Goal: Information Seeking & Learning: Learn about a topic

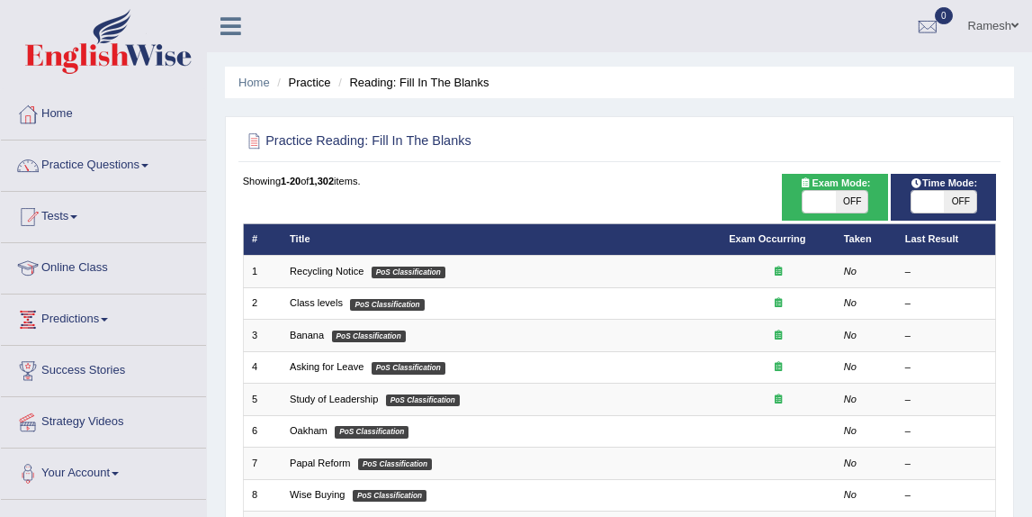
click at [206, 454] on div "Home Practice Questions Speaking Practice Read Aloud Repeat Sentence Describe I…" at bounding box center [103, 294] width 232 height 410
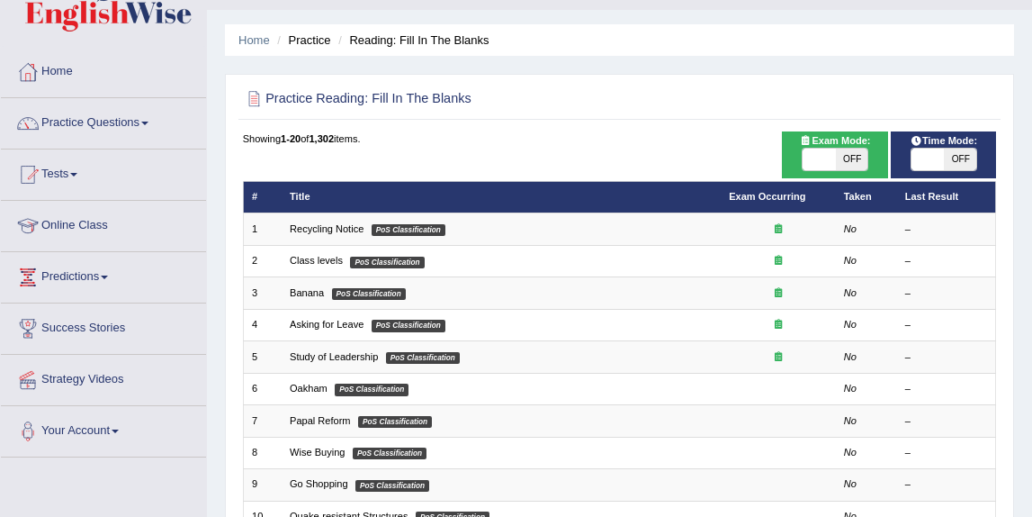
scroll to position [73, 0]
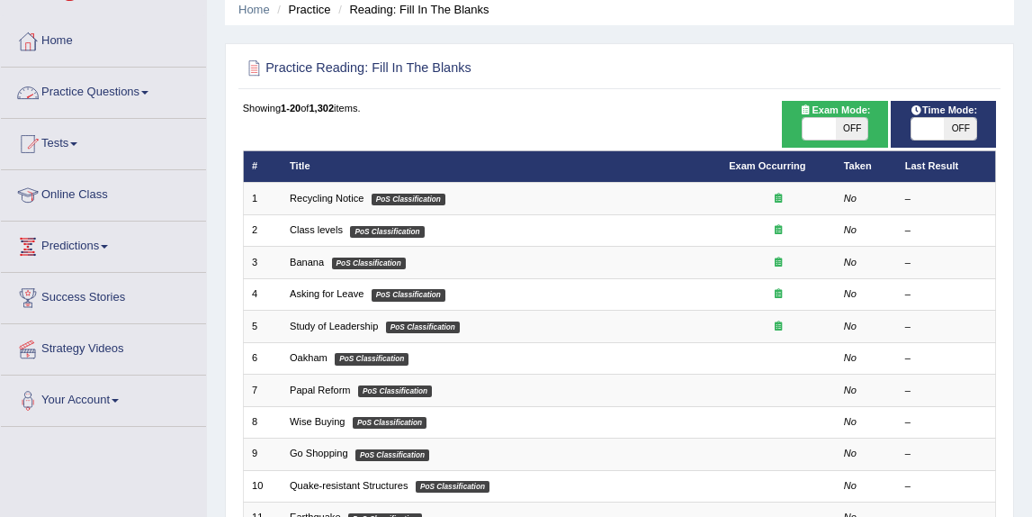
click at [117, 95] on link "Practice Questions" at bounding box center [103, 89] width 205 height 45
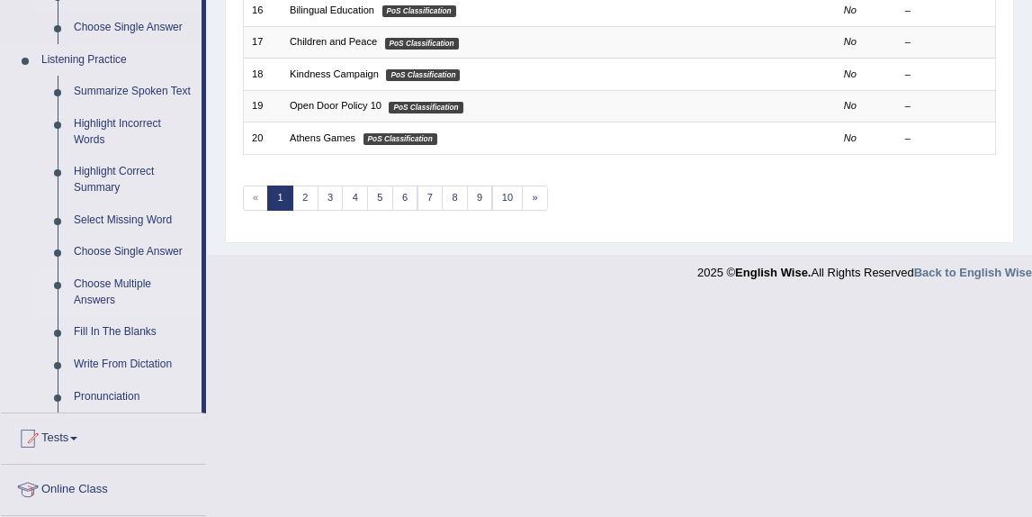
scroll to position [742, 0]
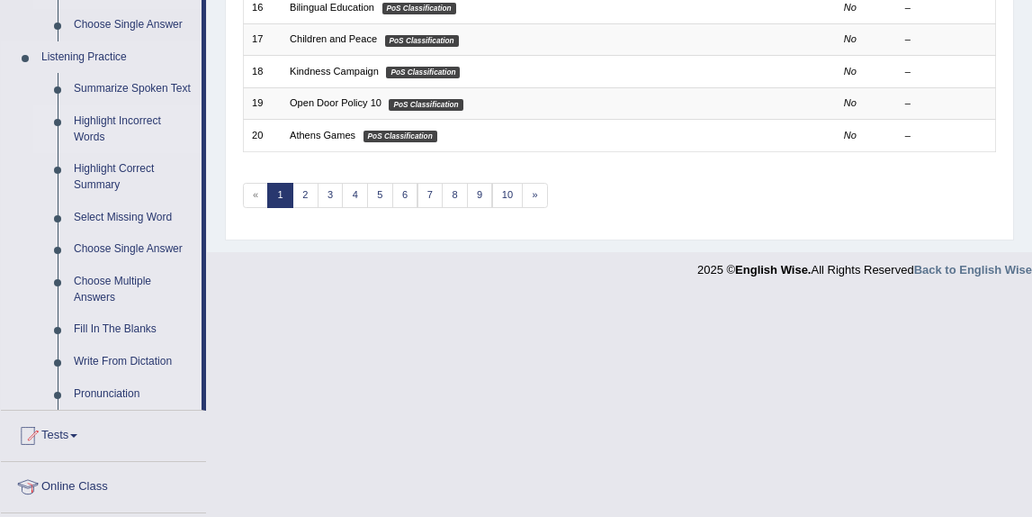
click at [133, 137] on link "Highlight Incorrect Words" at bounding box center [134, 129] width 136 height 48
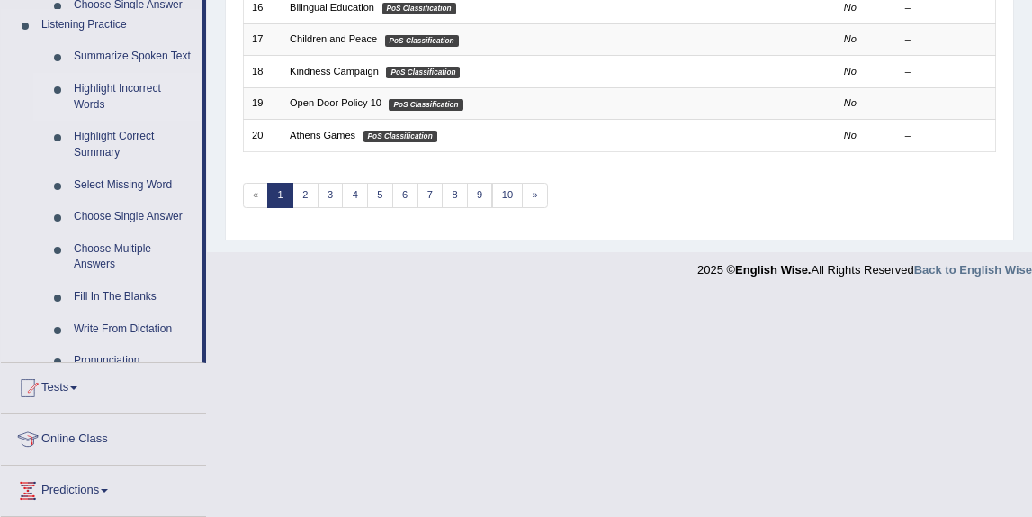
scroll to position [598, 0]
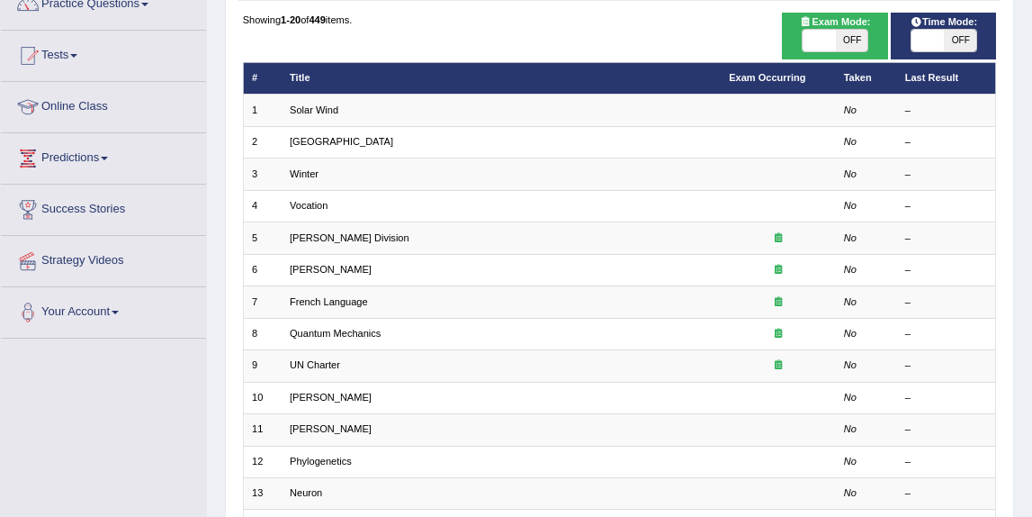
scroll to position [178, 0]
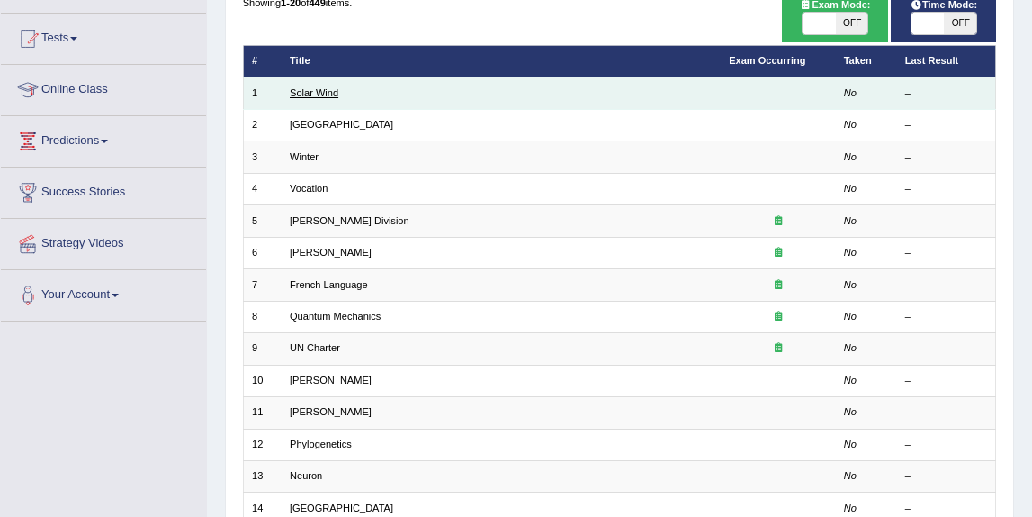
click at [316, 93] on link "Solar Wind" at bounding box center [314, 92] width 49 height 11
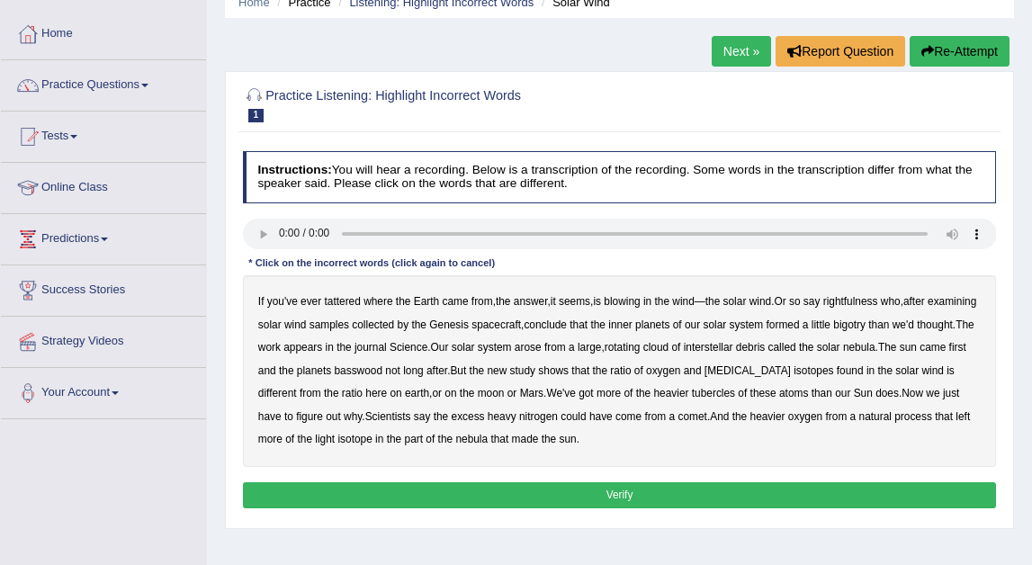
scroll to position [85, 0]
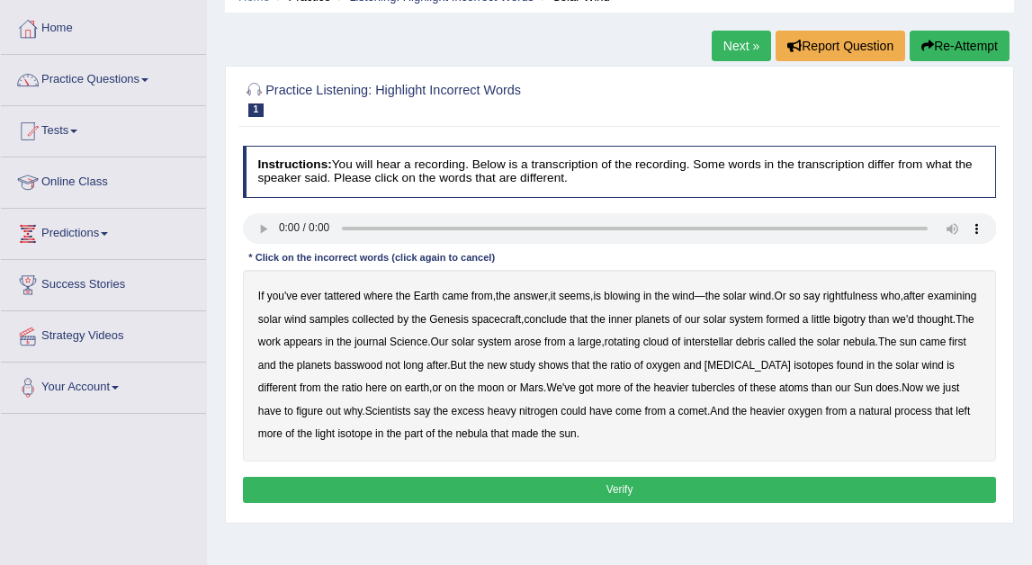
click at [346, 291] on b "tattered" at bounding box center [343, 296] width 36 height 13
click at [855, 292] on b "rightfulness" at bounding box center [850, 296] width 55 height 13
click at [866, 316] on b "bigotry" at bounding box center [849, 319] width 32 height 13
click at [382, 360] on b "basswood" at bounding box center [358, 365] width 49 height 13
click at [791, 364] on b "biotin" at bounding box center [748, 365] width 86 height 13
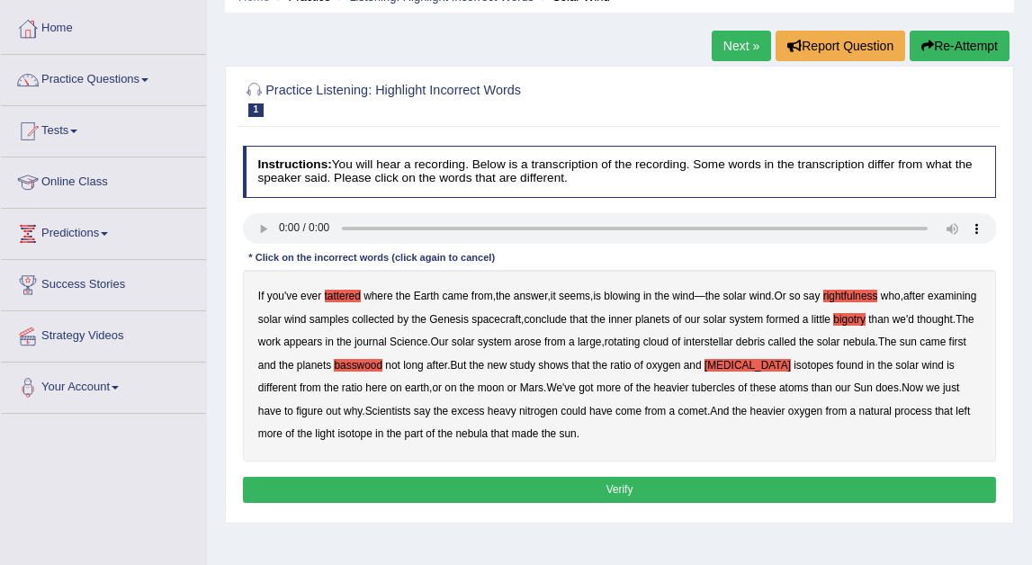
click at [723, 382] on b "tubercles" at bounding box center [713, 388] width 43 height 13
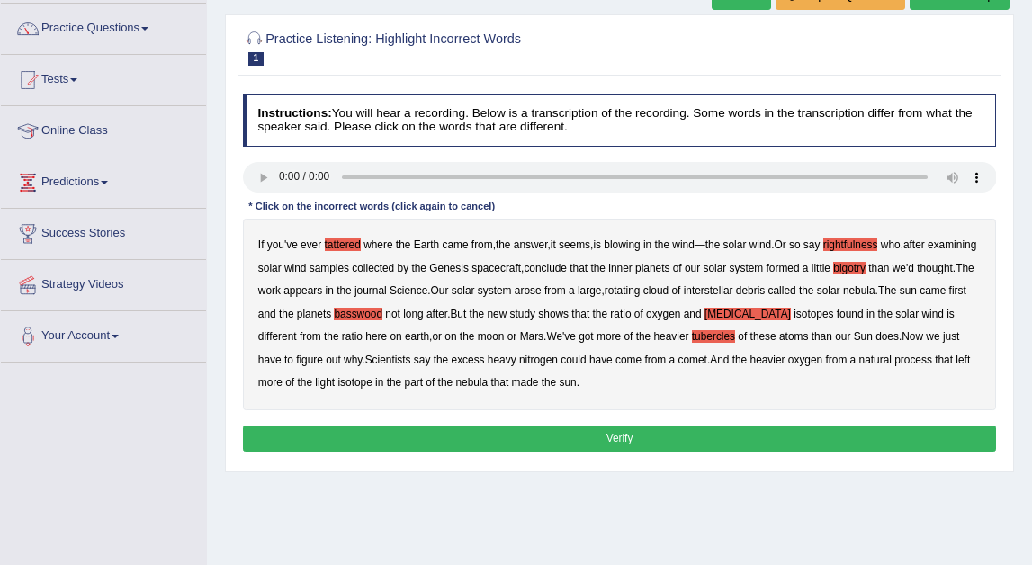
scroll to position [146, 0]
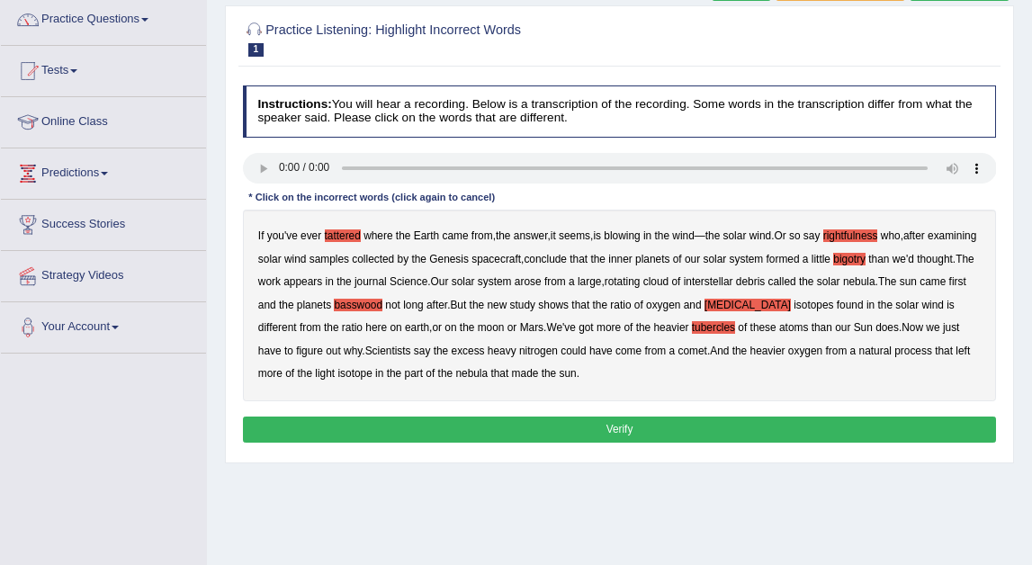
click at [646, 425] on button "Verify" at bounding box center [620, 430] width 754 height 26
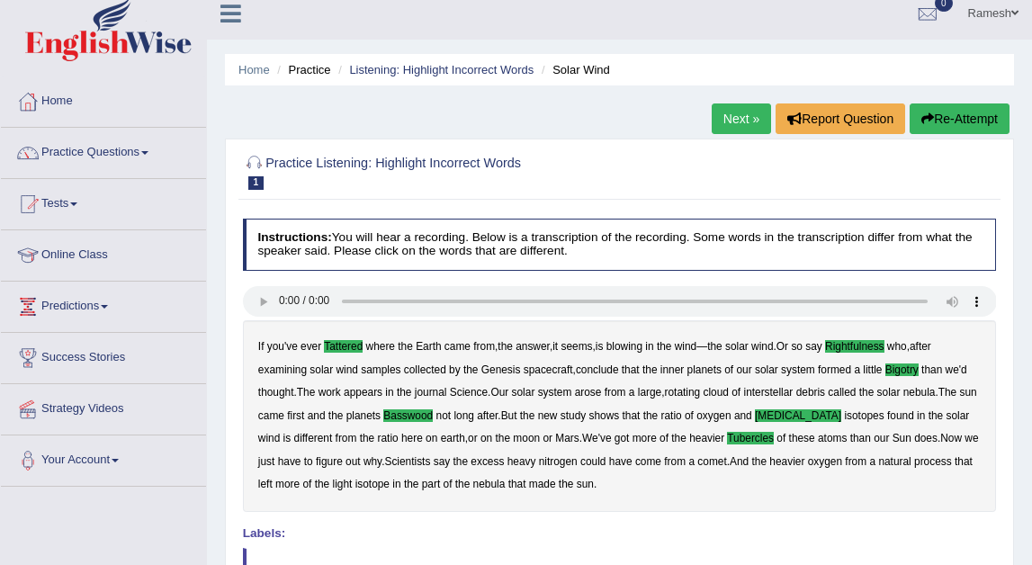
scroll to position [0, 0]
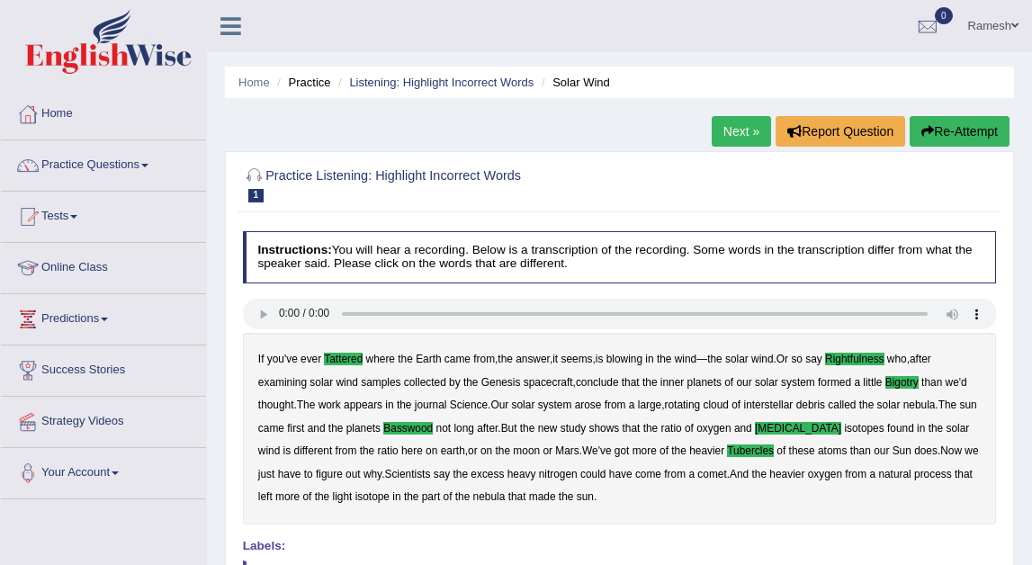
click at [721, 136] on link "Next »" at bounding box center [741, 131] width 59 height 31
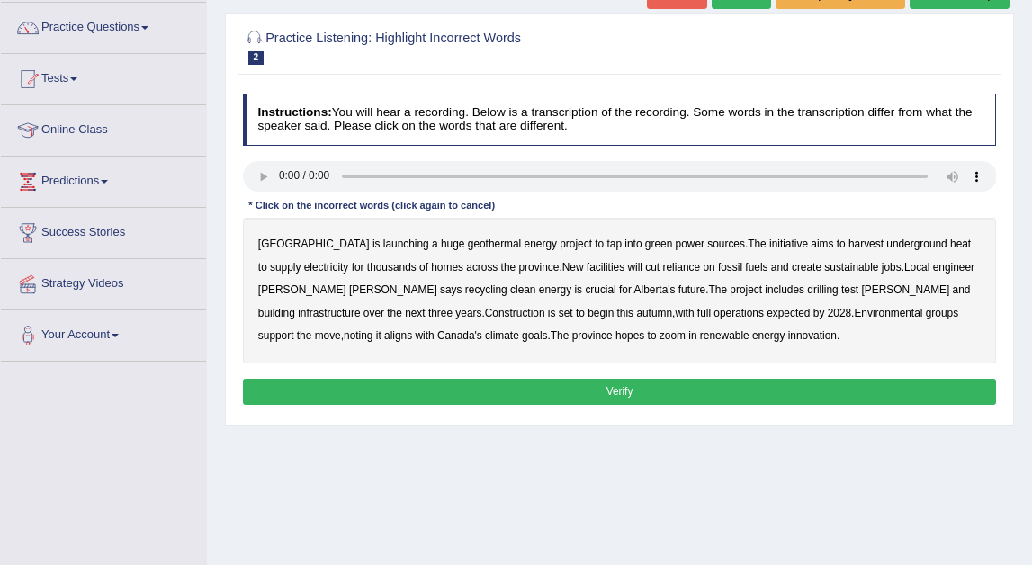
scroll to position [148, 0]
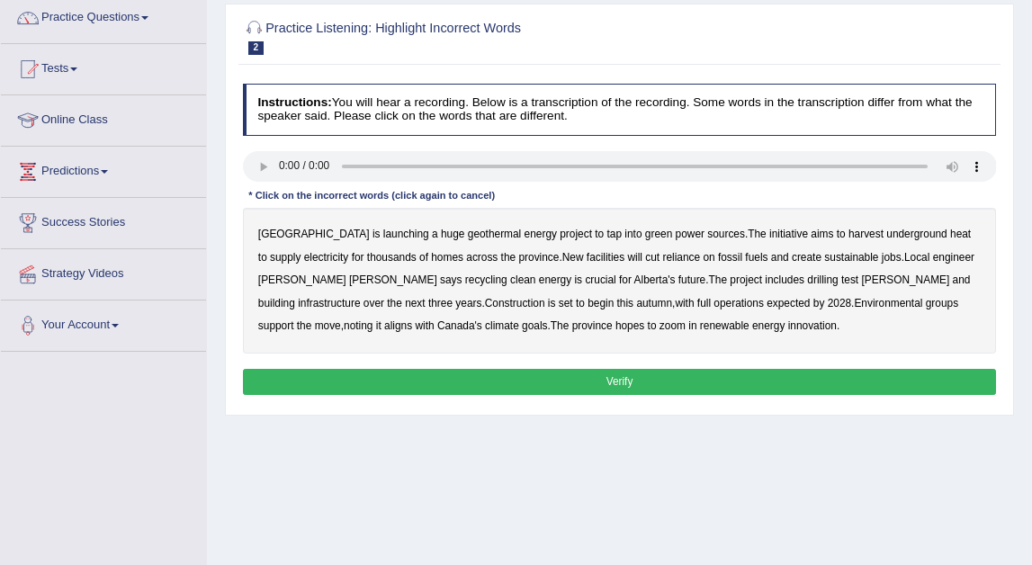
click at [294, 319] on b "support" at bounding box center [276, 325] width 36 height 13
click at [660, 322] on b "zoom" at bounding box center [673, 325] width 26 height 13
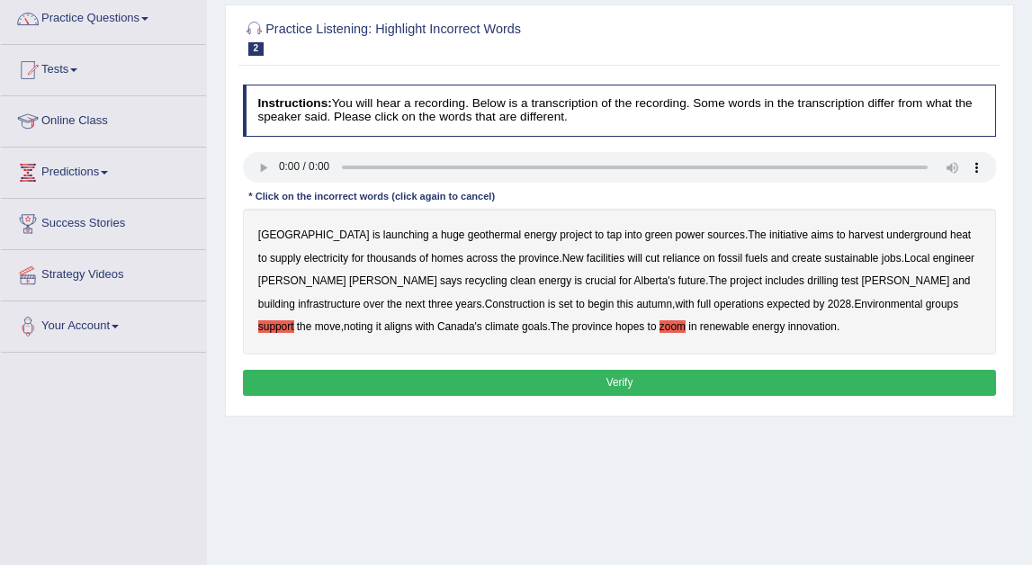
scroll to position [157, 0]
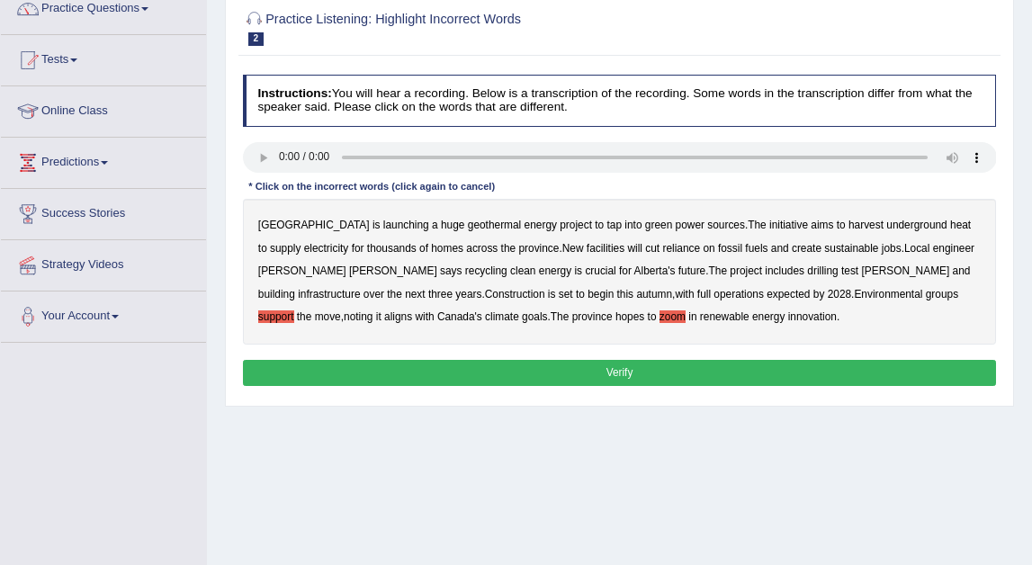
click at [849, 223] on b "harvest" at bounding box center [866, 225] width 35 height 13
click at [465, 266] on b "recycling" at bounding box center [486, 271] width 42 height 13
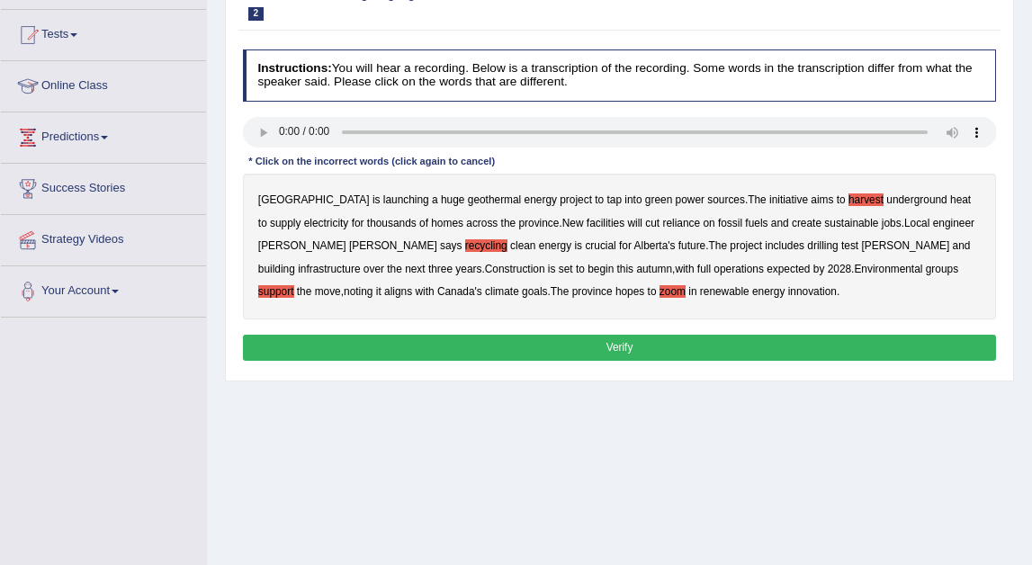
scroll to position [193, 0]
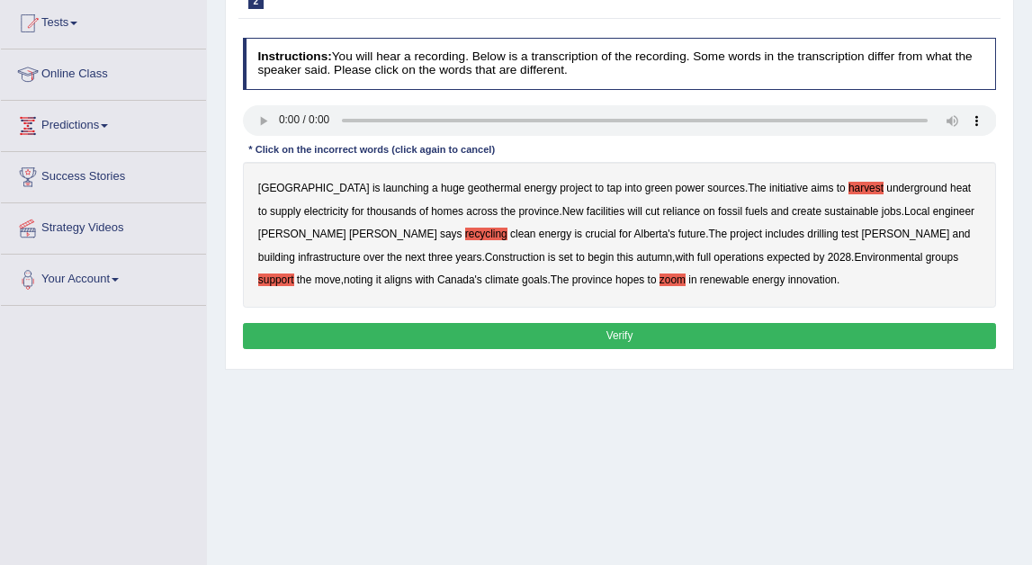
click at [608, 334] on button "Verify" at bounding box center [620, 336] width 754 height 26
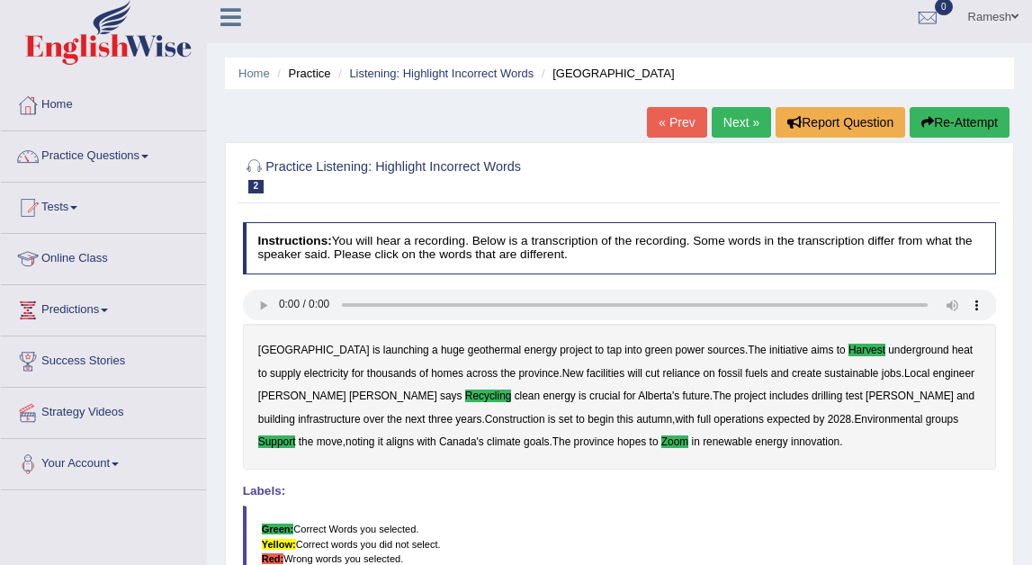
scroll to position [0, 0]
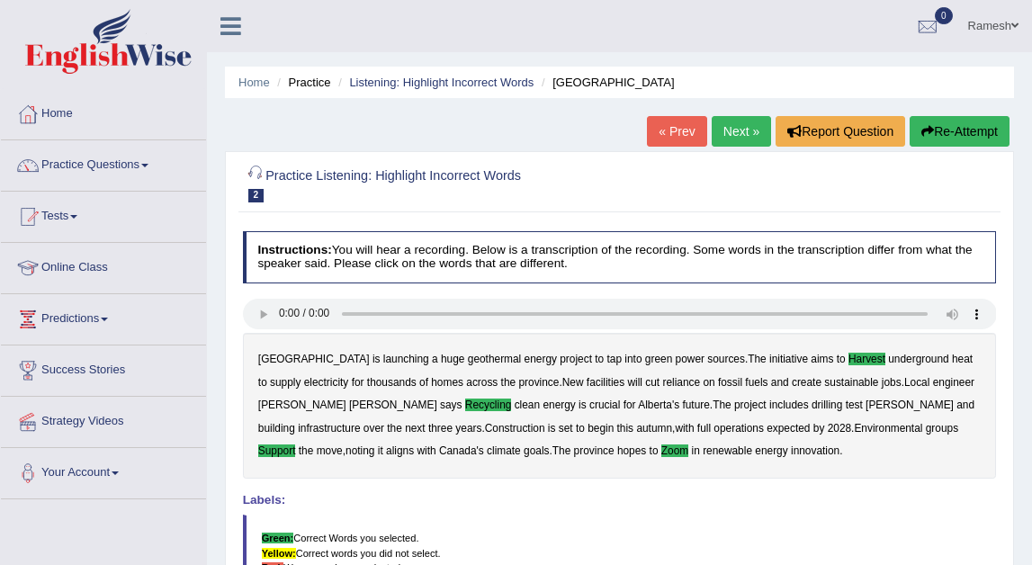
click at [292, 171] on h2 "Practice Listening: Highlight Incorrect Words 2 Alberta" at bounding box center [476, 184] width 467 height 38
click at [406, 85] on link "Listening: Highlight Incorrect Words" at bounding box center [441, 82] width 184 height 13
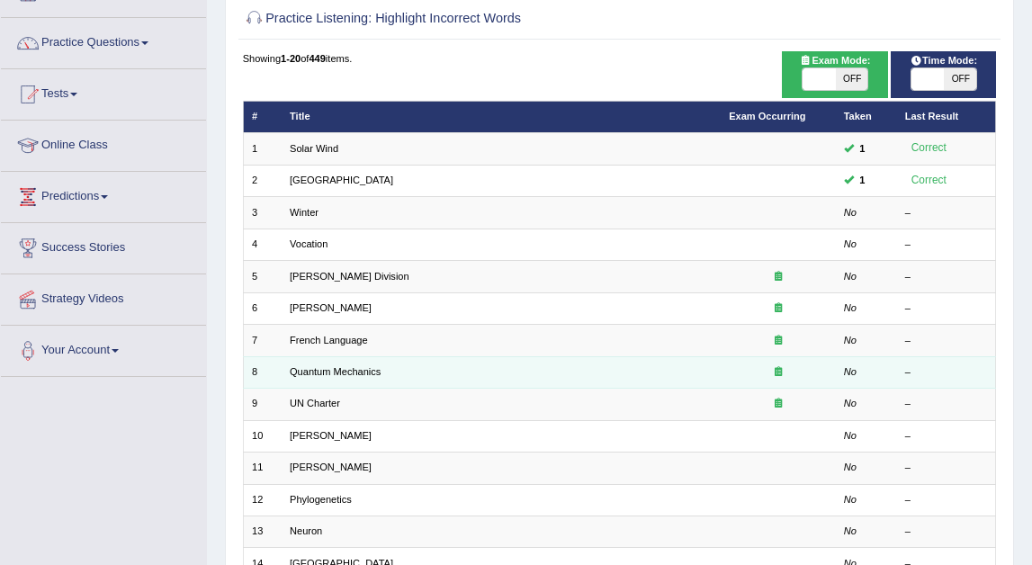
scroll to position [142, 0]
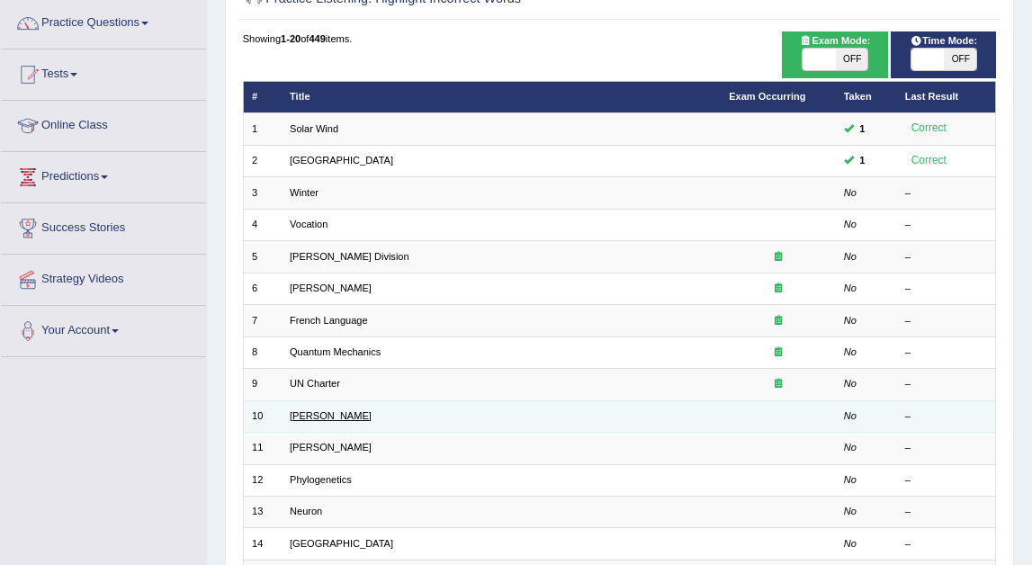
click at [304, 410] on link "[PERSON_NAME]" at bounding box center [331, 415] width 82 height 11
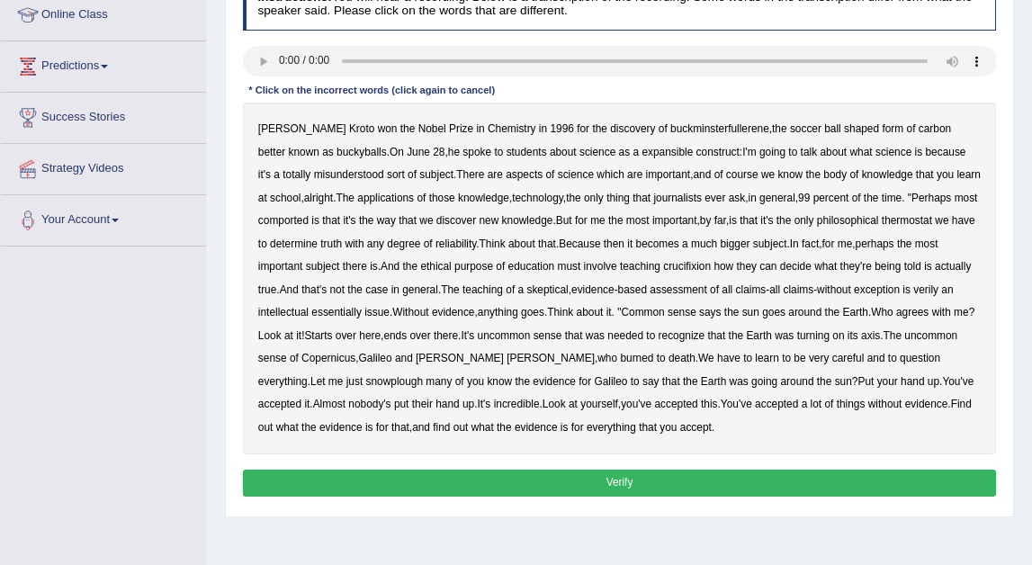
scroll to position [249, 0]
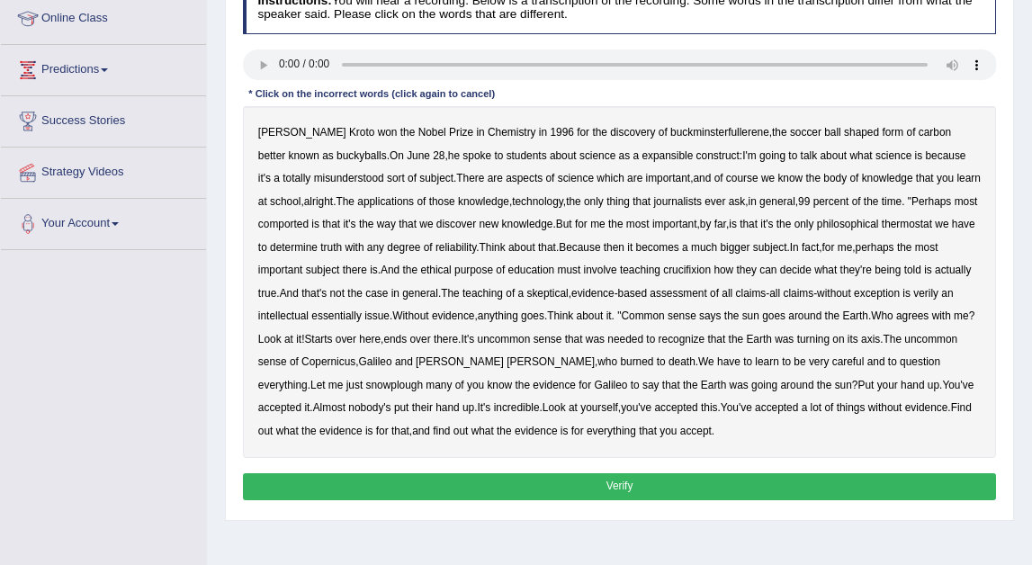
click at [642, 152] on b "expansible" at bounding box center [667, 155] width 51 height 13
click at [309, 224] on b "comported" at bounding box center [283, 224] width 50 height 13
click at [882, 230] on b "thermostat" at bounding box center [907, 224] width 50 height 13
click at [711, 266] on b "crucifixion" at bounding box center [687, 270] width 48 height 13
click at [913, 300] on b "verily" at bounding box center [925, 293] width 25 height 13
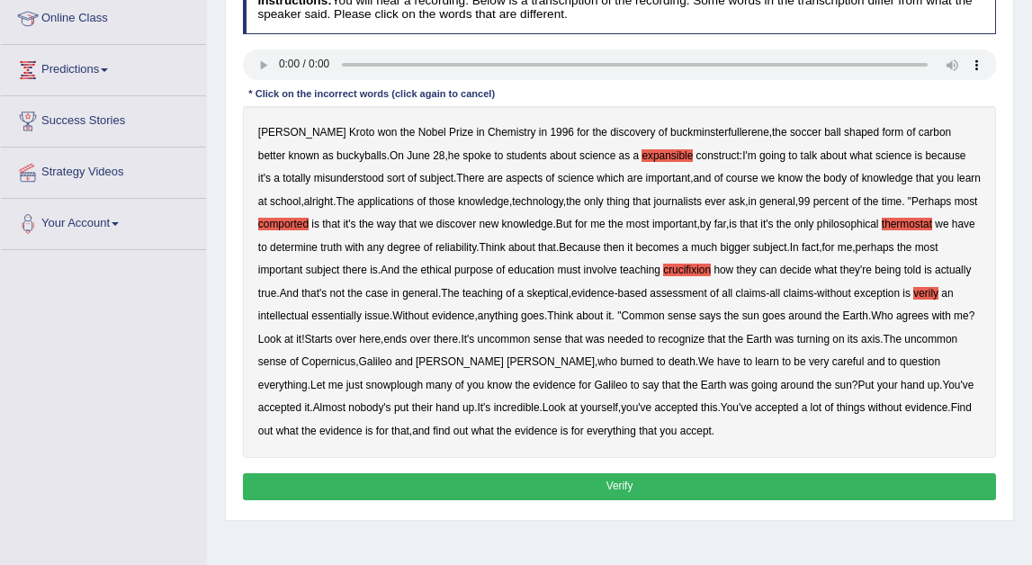
click at [362, 316] on b "essentially" at bounding box center [336, 316] width 50 height 13
click at [423, 382] on b "snowplough" at bounding box center [394, 385] width 57 height 13
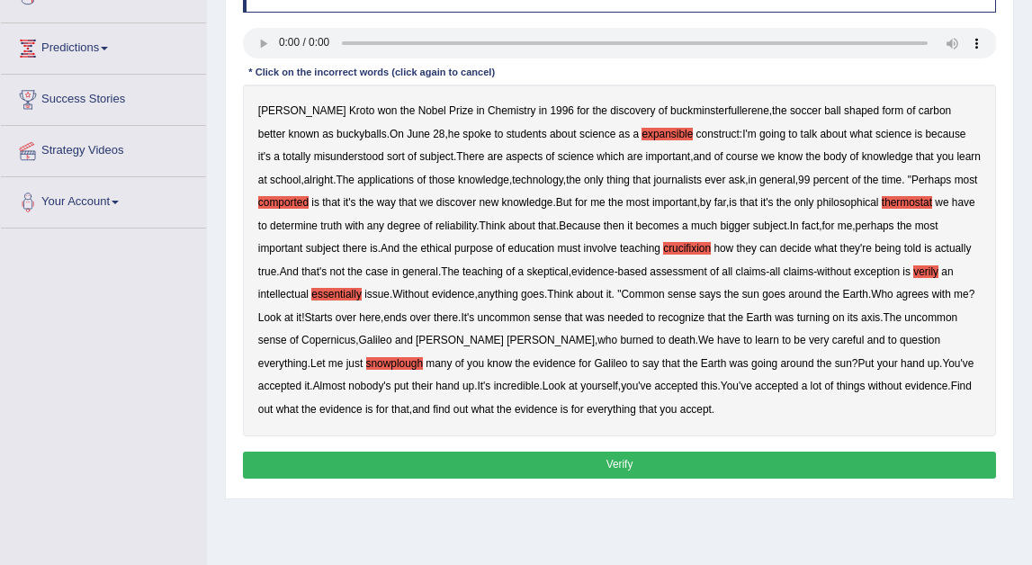
scroll to position [273, 0]
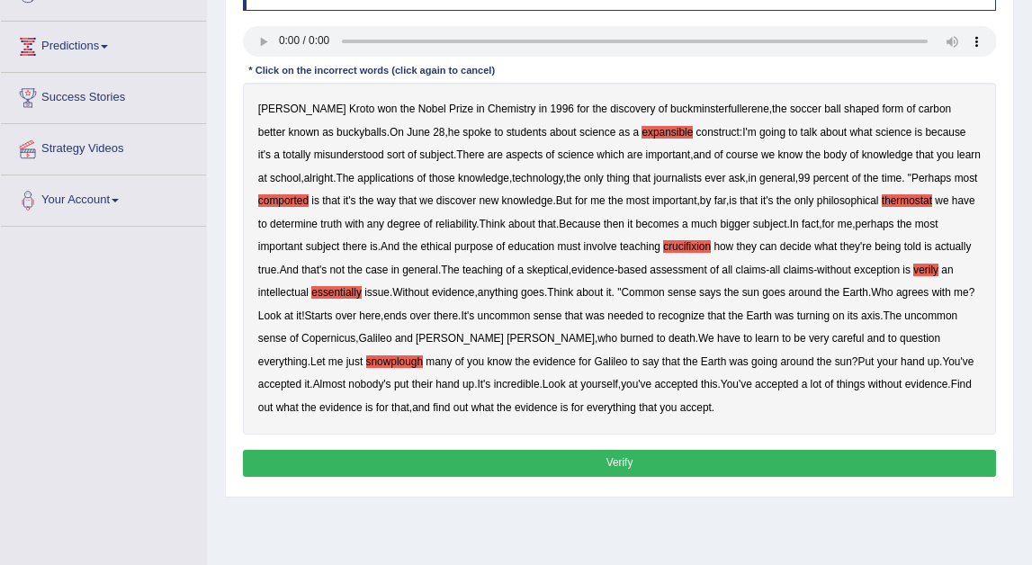
click at [564, 464] on button "Verify" at bounding box center [620, 463] width 754 height 26
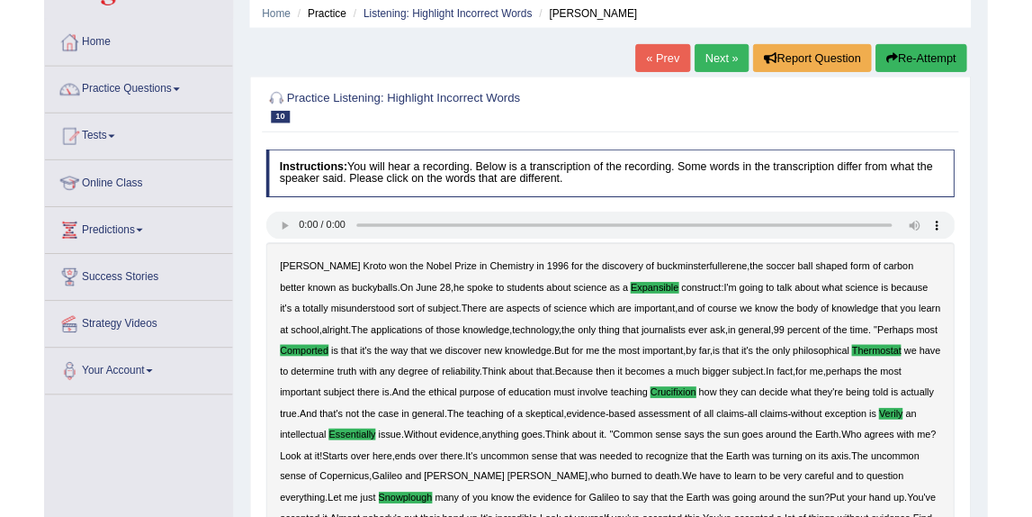
scroll to position [74, 0]
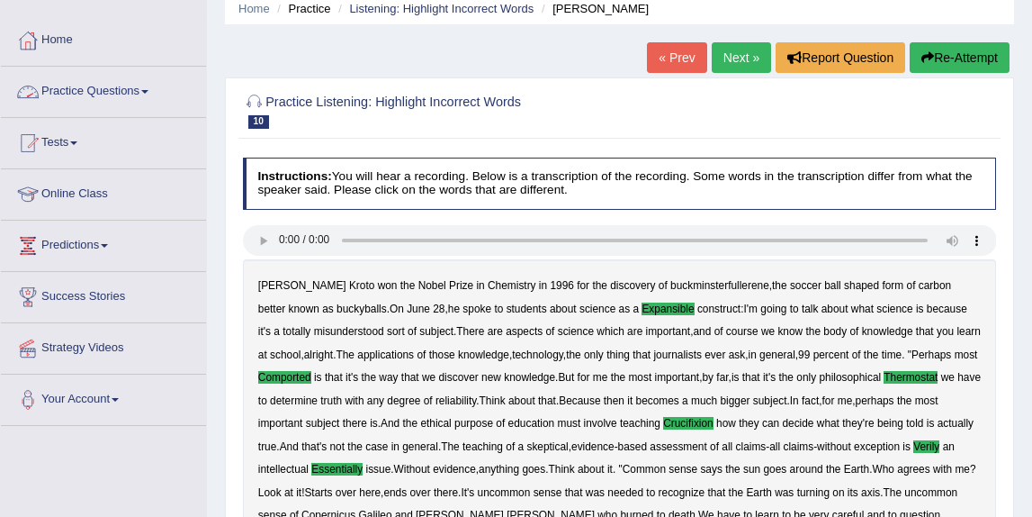
click at [145, 103] on link "Practice Questions" at bounding box center [103, 89] width 205 height 45
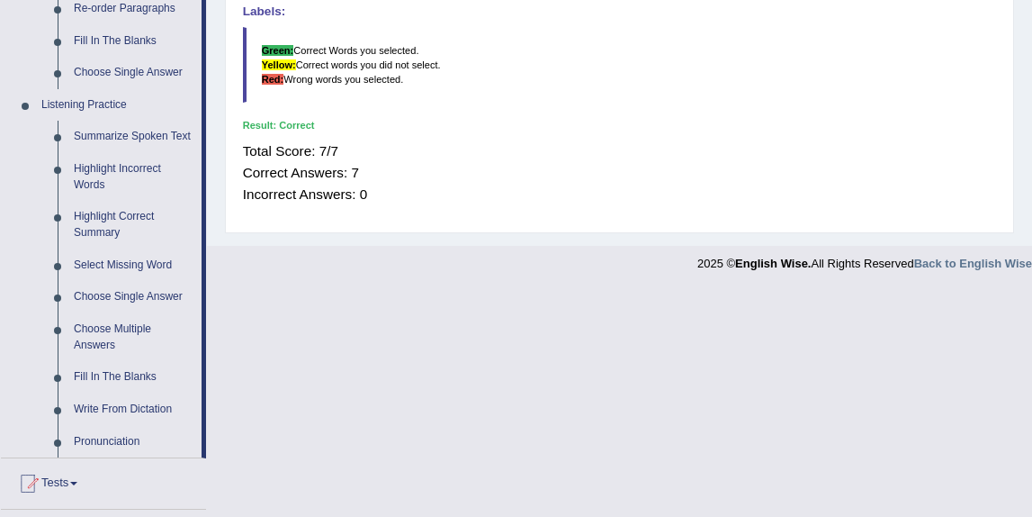
scroll to position [706, 0]
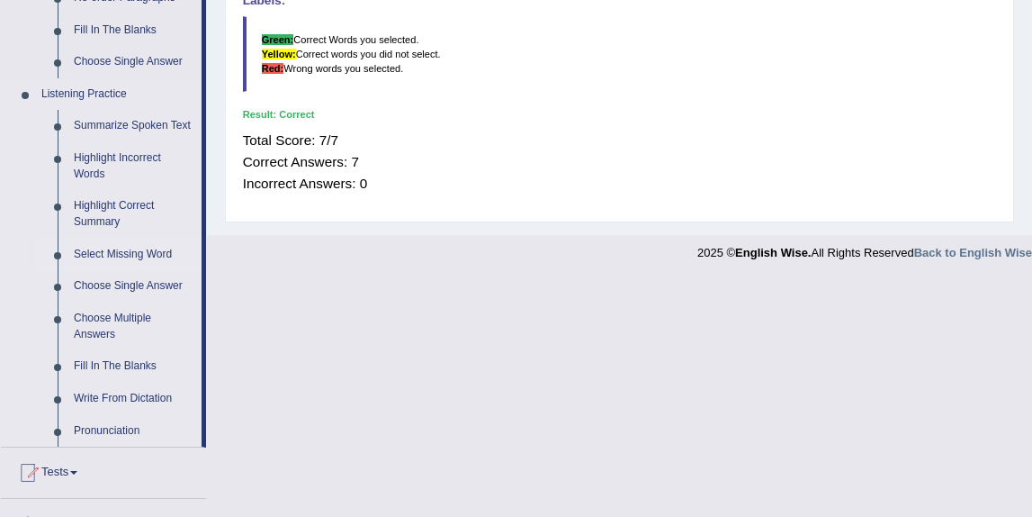
click at [117, 268] on link "Select Missing Word" at bounding box center [134, 254] width 136 height 32
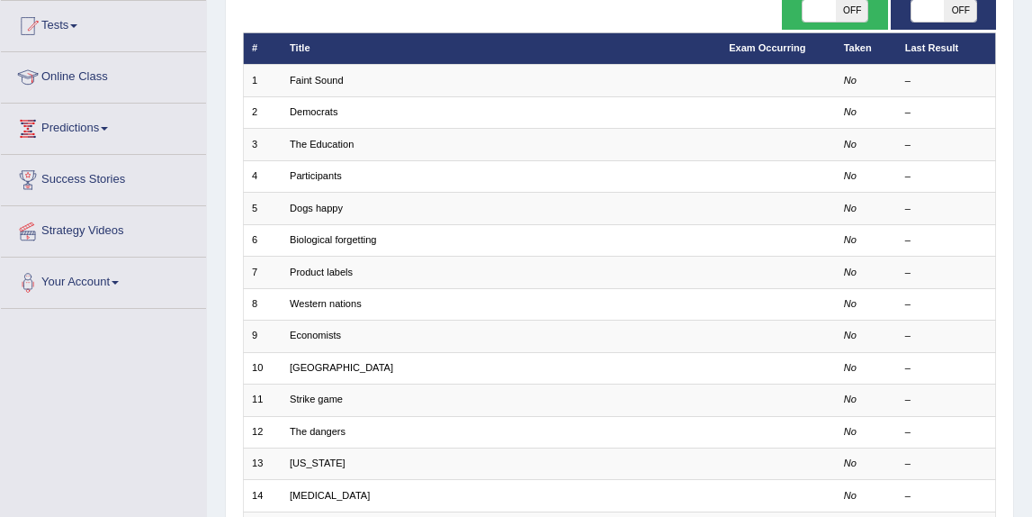
scroll to position [196, 0]
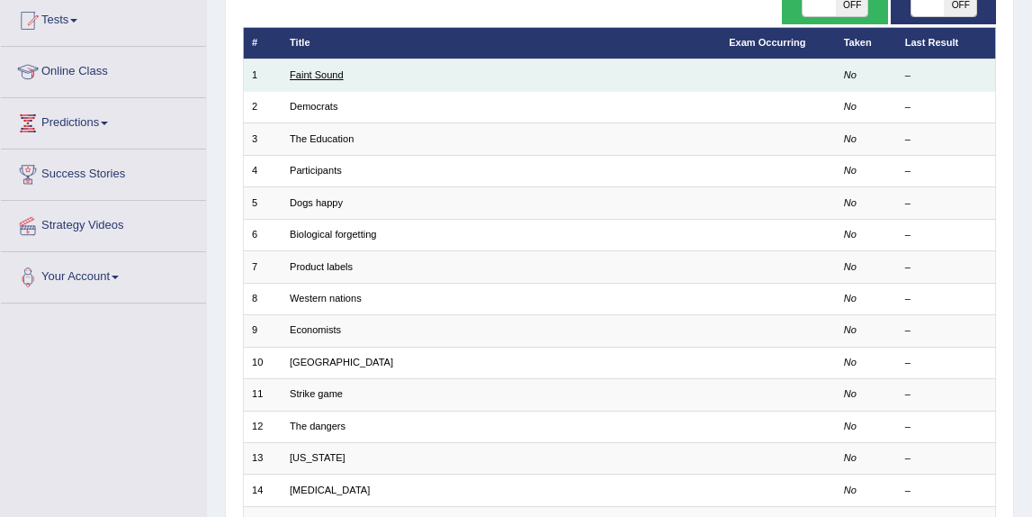
click at [318, 74] on link "Faint Sound" at bounding box center [317, 74] width 54 height 11
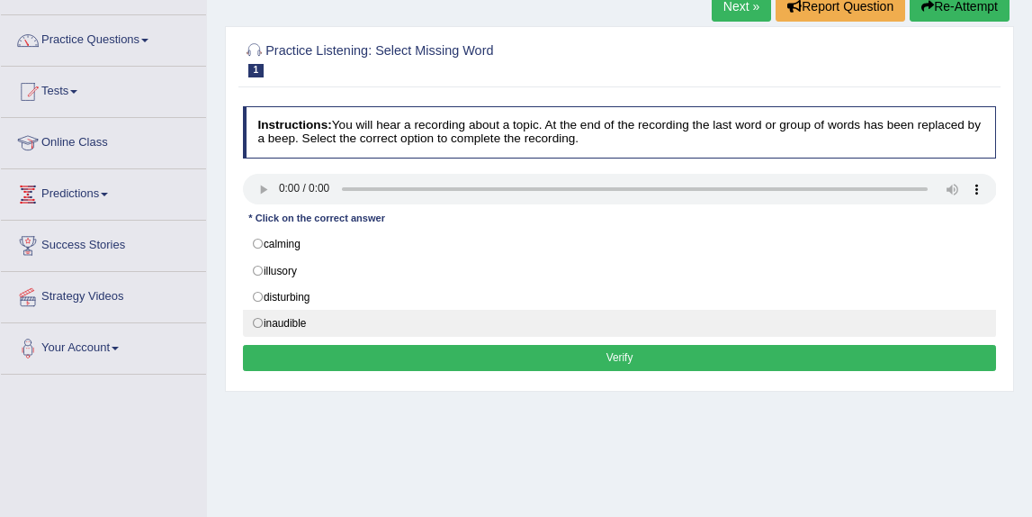
scroll to position [151, 0]
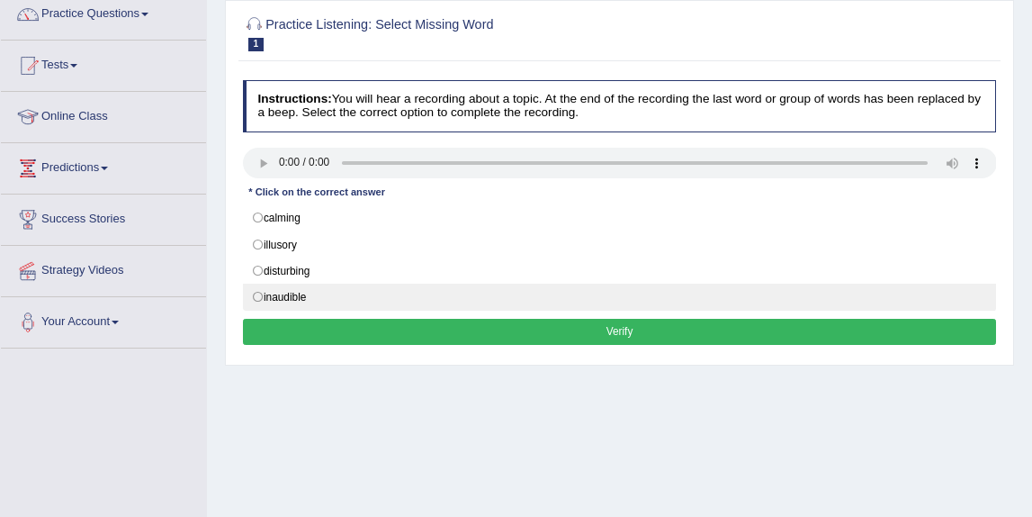
click at [300, 287] on label "inaudible" at bounding box center [620, 296] width 754 height 27
radio input "true"
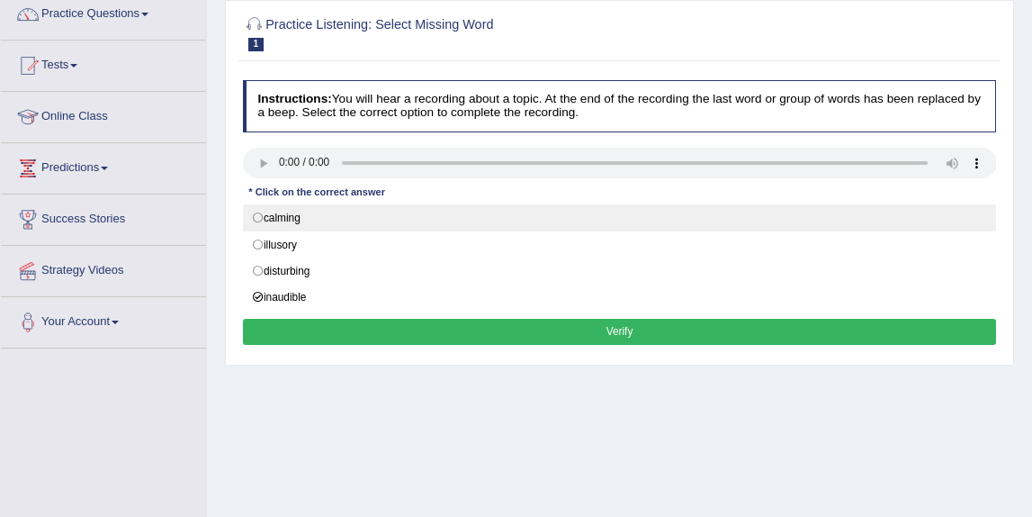
click at [294, 217] on label "calming" at bounding box center [620, 217] width 754 height 27
radio input "true"
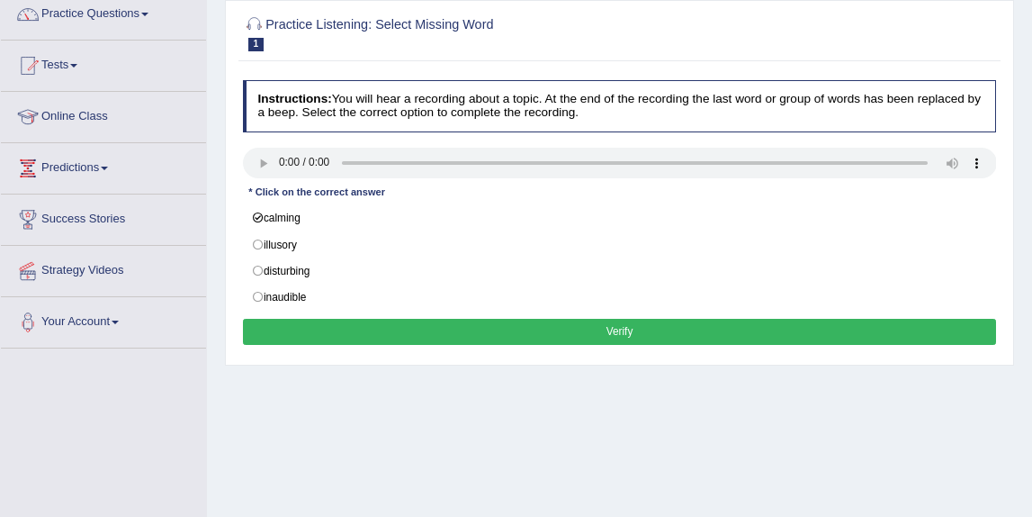
click at [391, 326] on button "Verify" at bounding box center [620, 332] width 754 height 26
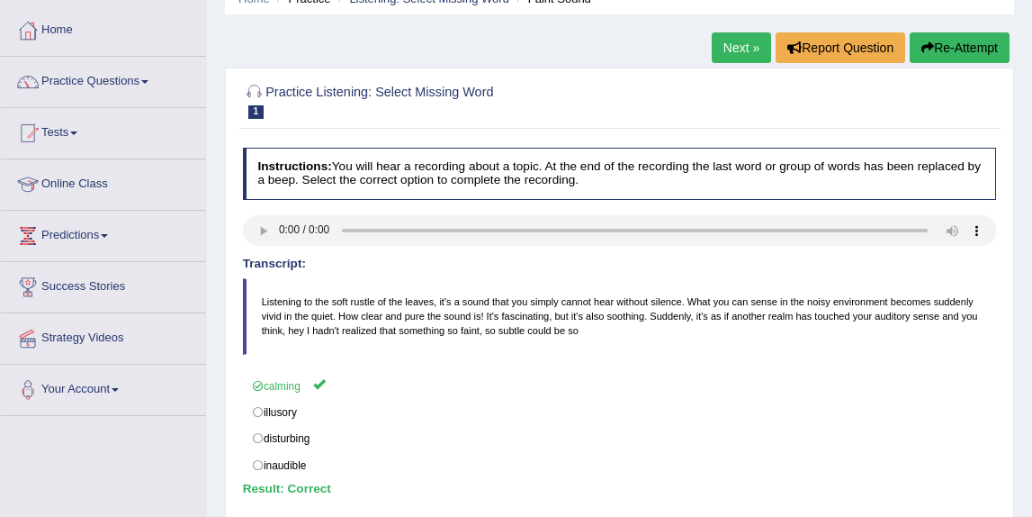
scroll to position [75, 0]
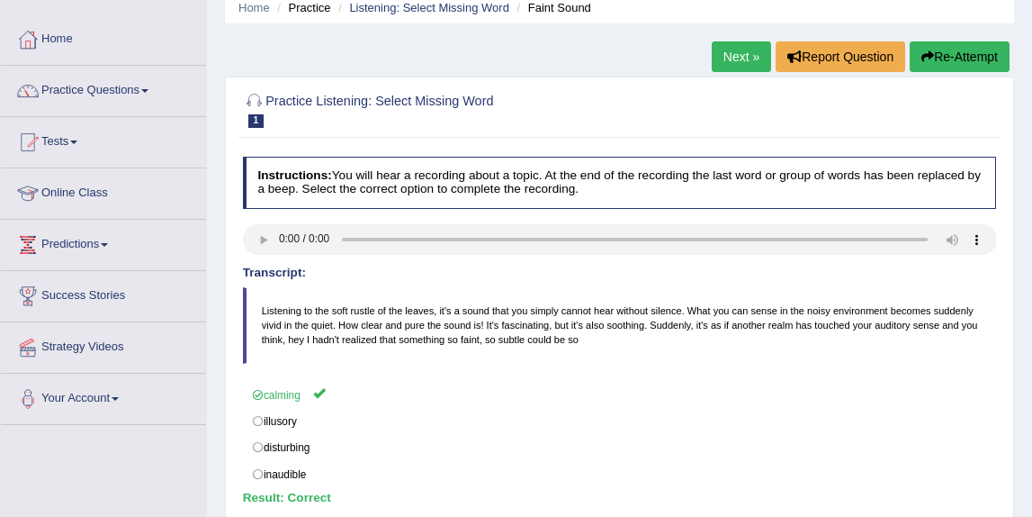
click at [719, 53] on link "Next »" at bounding box center [741, 56] width 59 height 31
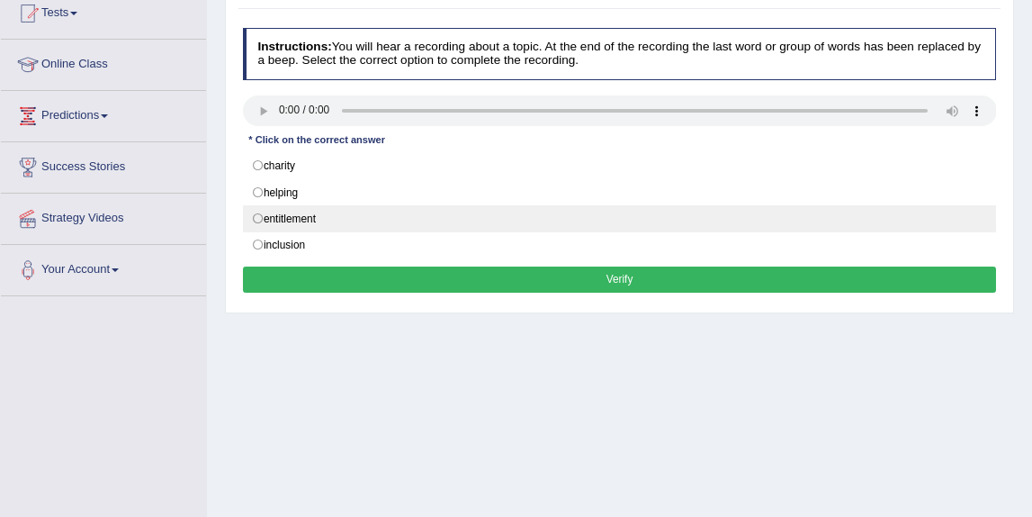
scroll to position [216, 0]
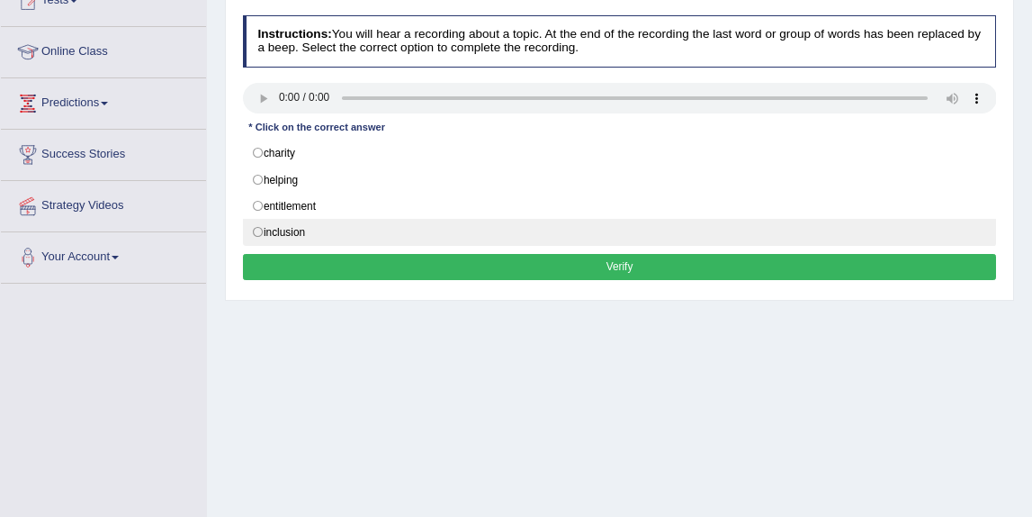
click at [313, 225] on label "inclusion" at bounding box center [620, 232] width 754 height 27
radio input "true"
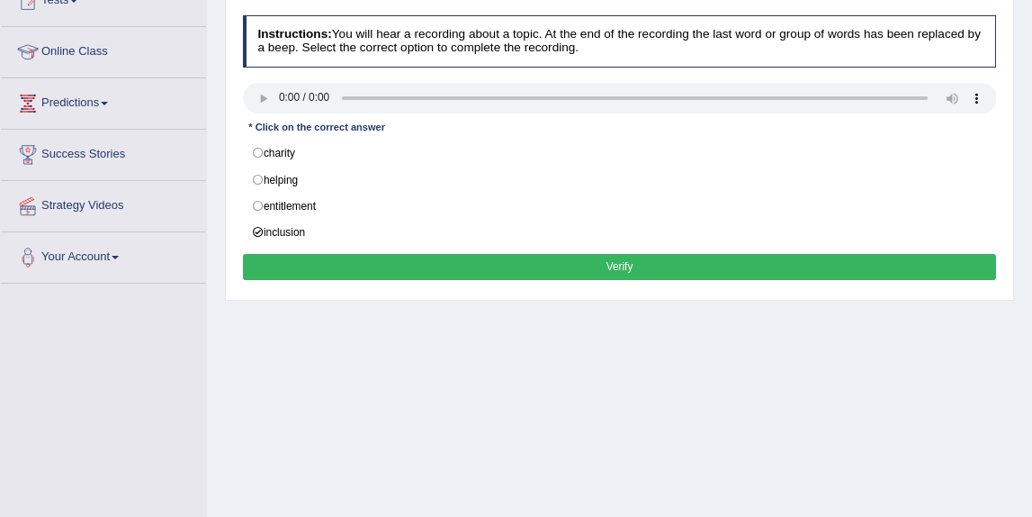
click at [572, 259] on button "Verify" at bounding box center [620, 267] width 754 height 26
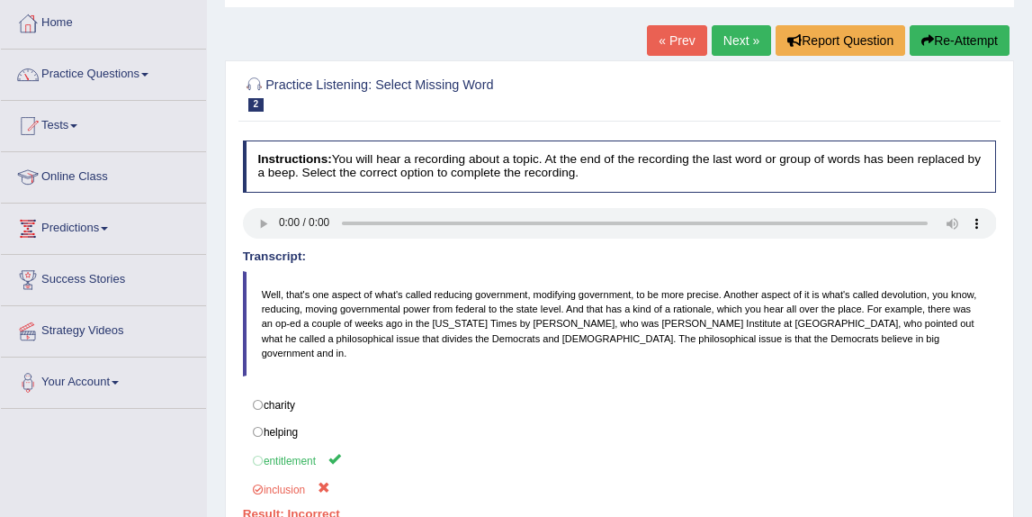
scroll to position [81, 0]
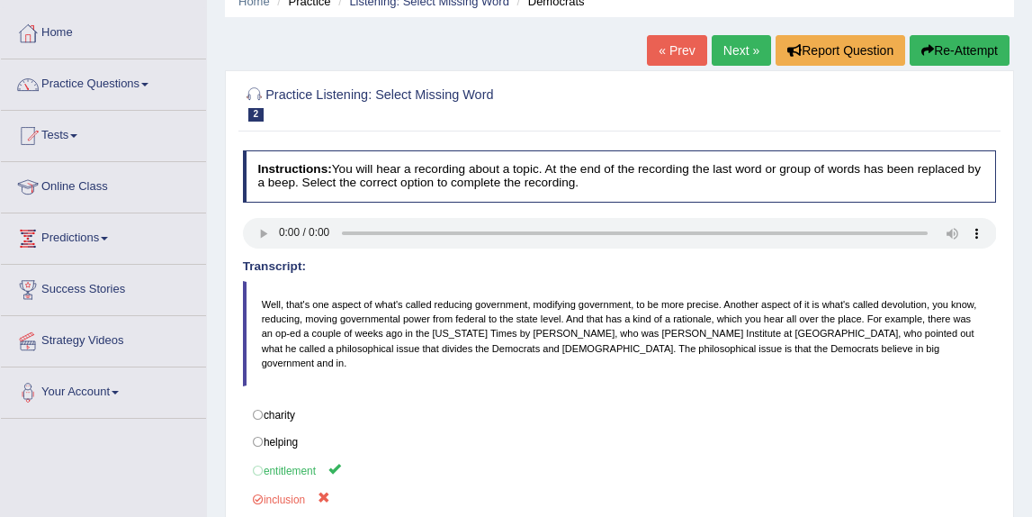
click at [742, 54] on link "Next »" at bounding box center [741, 50] width 59 height 31
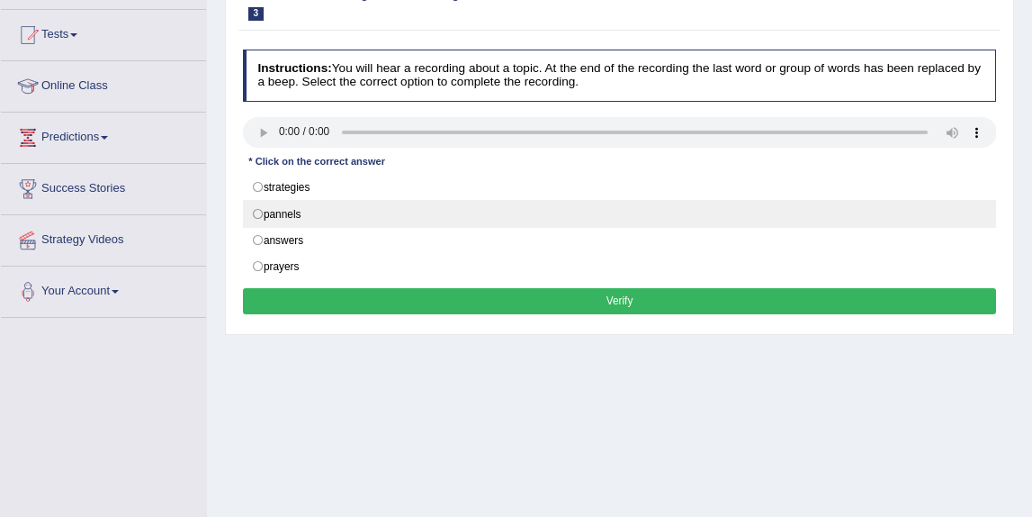
scroll to position [185, 0]
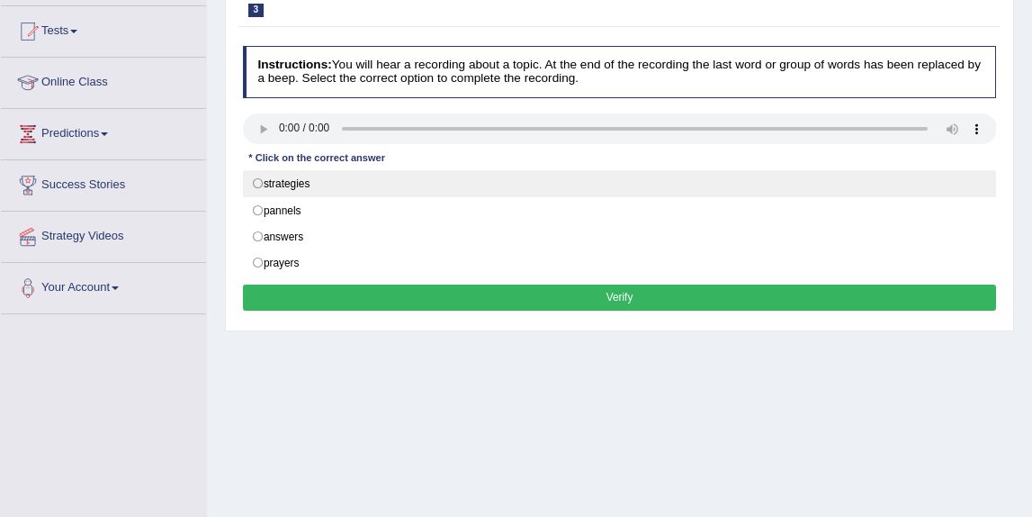
click at [318, 183] on label "strategies" at bounding box center [620, 183] width 754 height 27
radio input "true"
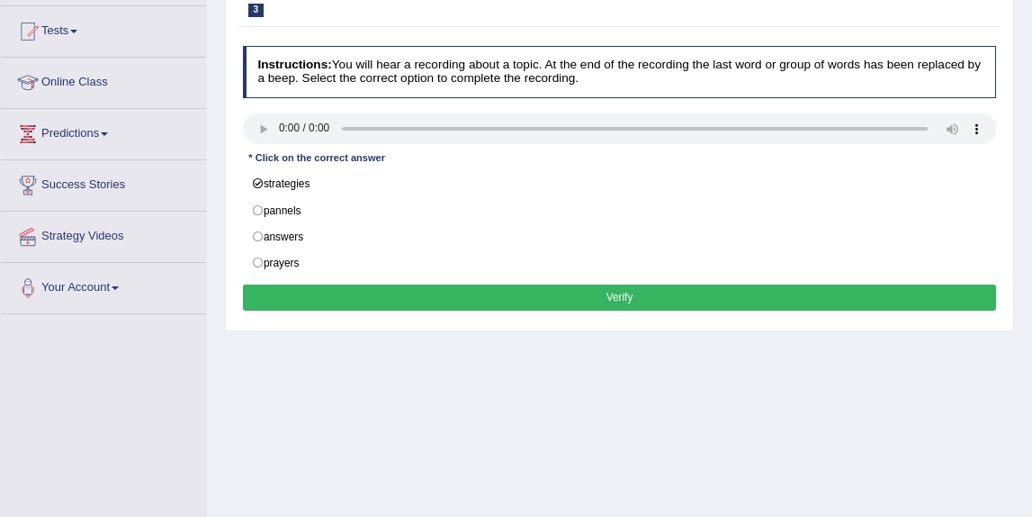
click at [444, 292] on button "Verify" at bounding box center [620, 297] width 754 height 26
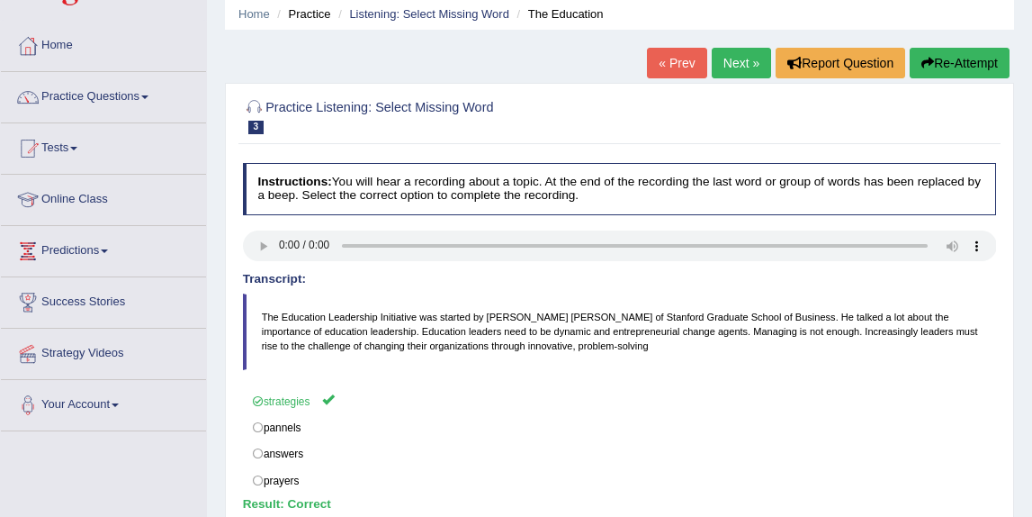
scroll to position [61, 0]
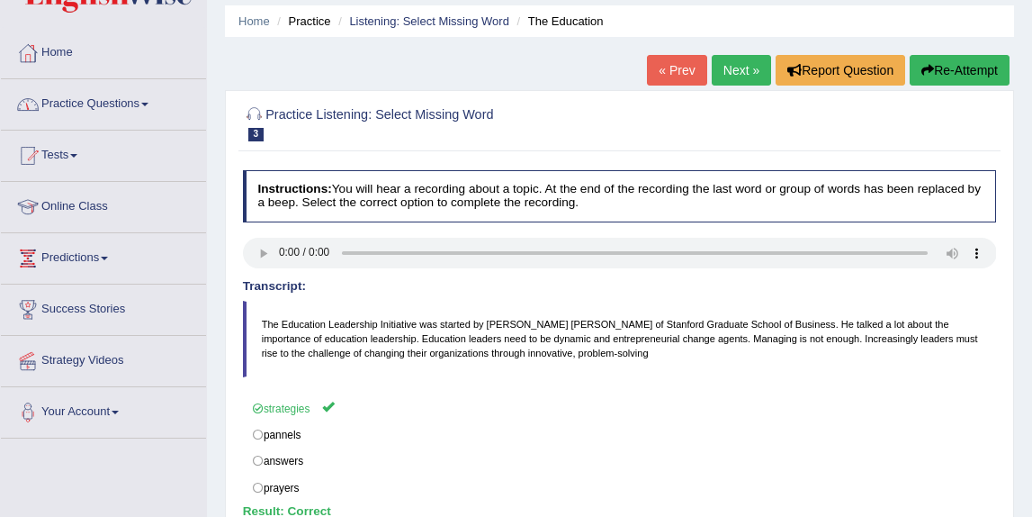
click at [141, 103] on link "Practice Questions" at bounding box center [103, 101] width 205 height 45
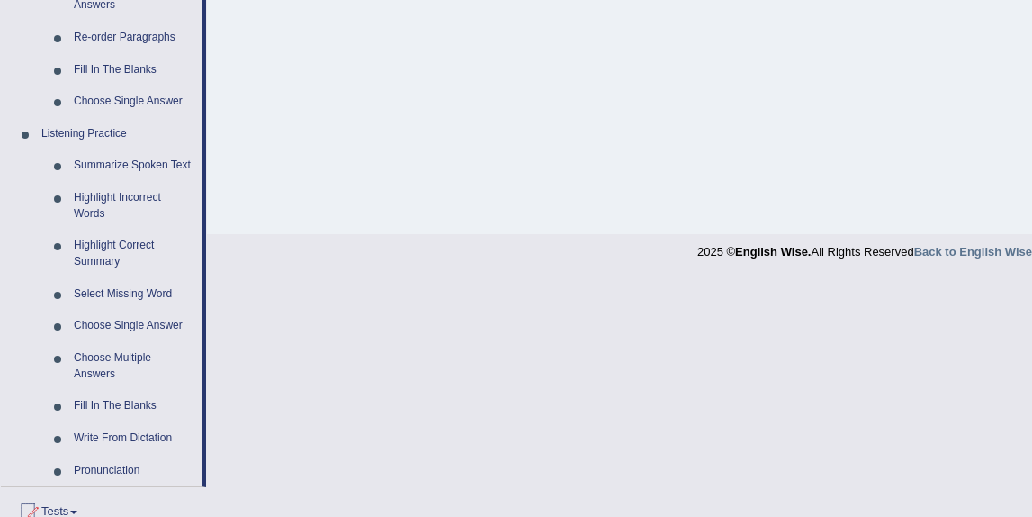
scroll to position [700, 0]
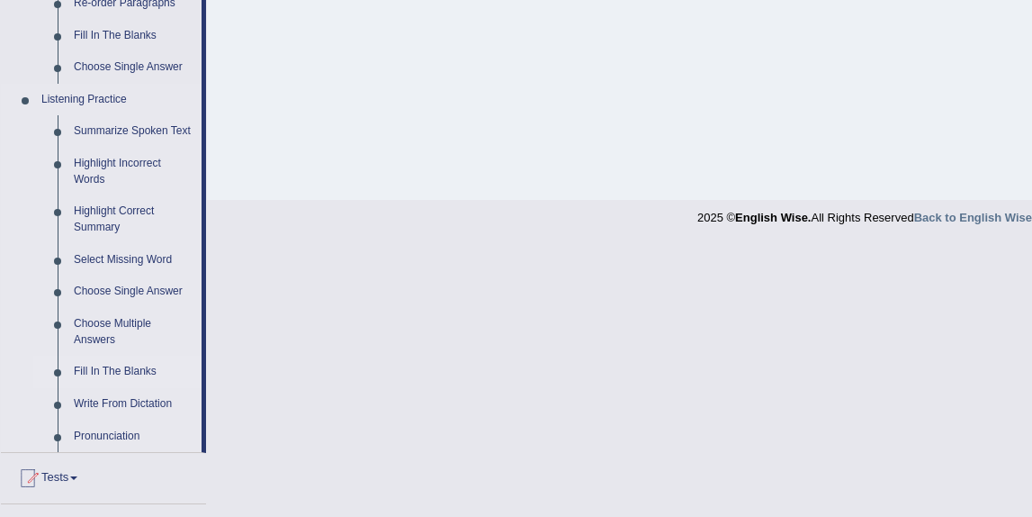
click at [107, 384] on link "Fill In The Blanks" at bounding box center [134, 371] width 136 height 32
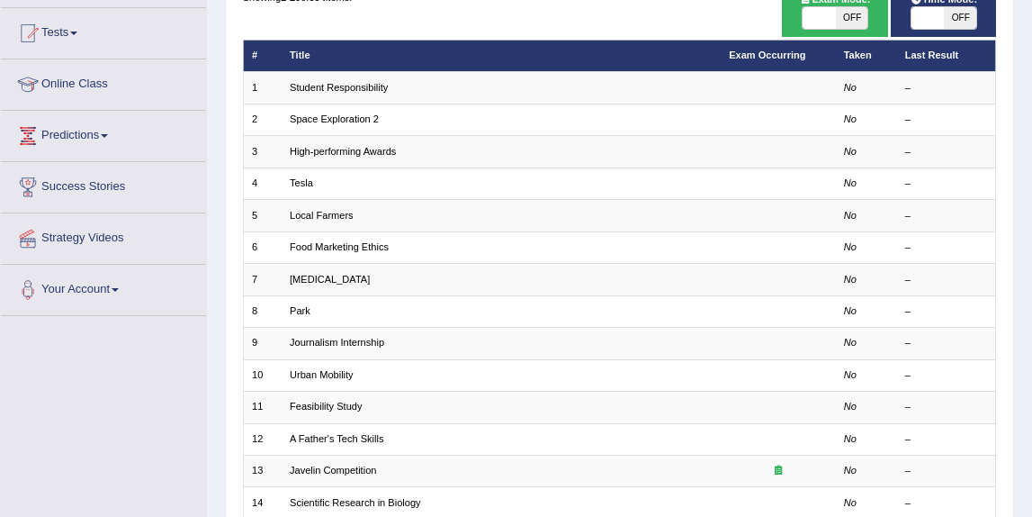
scroll to position [193, 0]
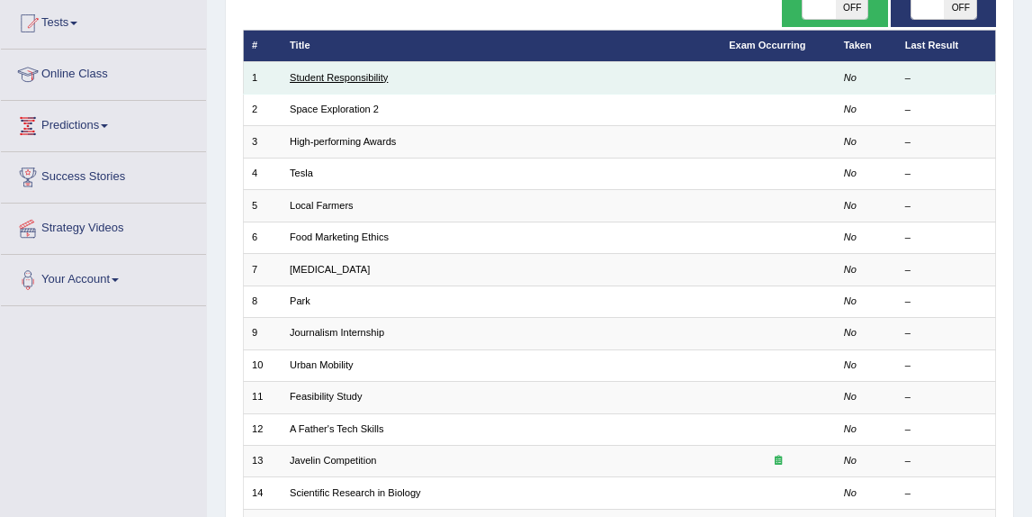
click at [335, 77] on link "Student Responsibility" at bounding box center [339, 77] width 98 height 11
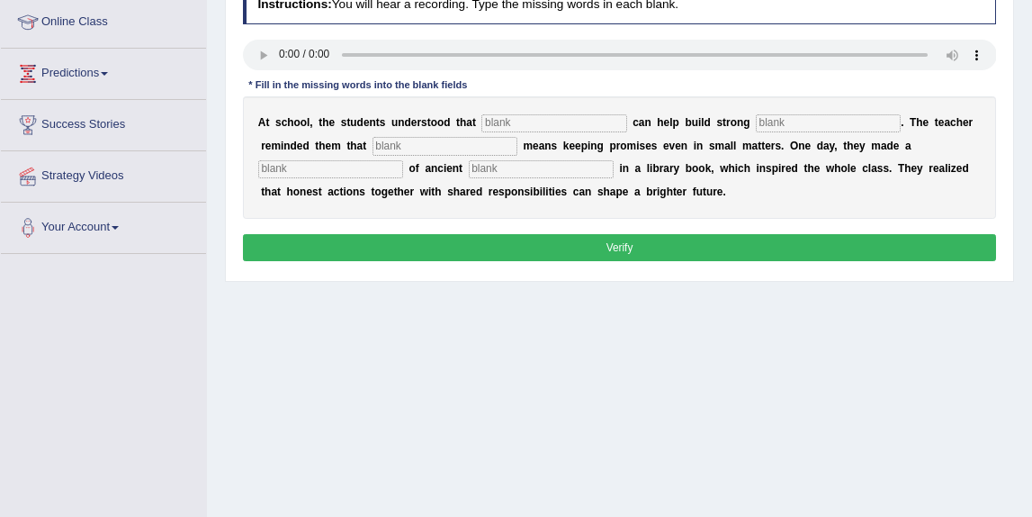
scroll to position [249, 0]
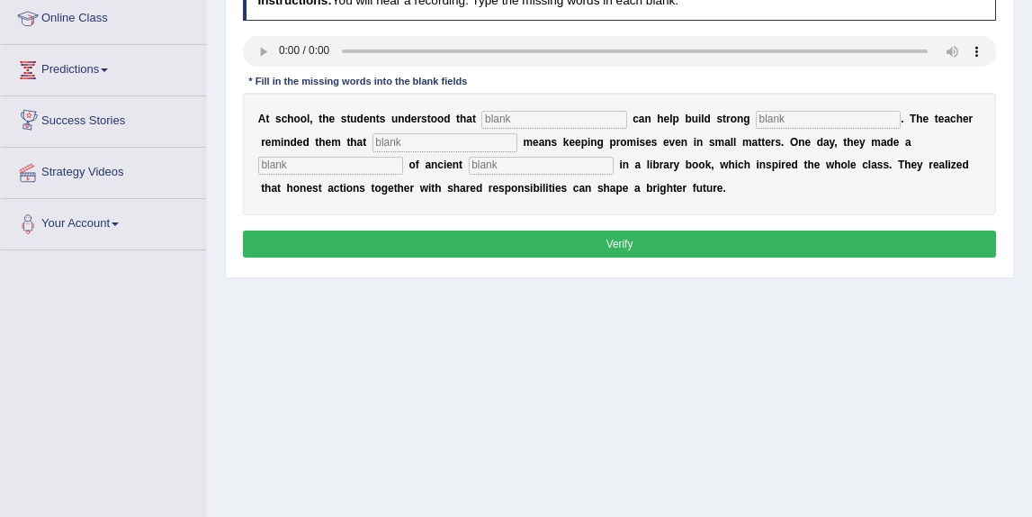
click at [506, 125] on input "text" at bounding box center [553, 120] width 145 height 18
type input "R"
type input "responsibilities"
click at [758, 121] on input "text" at bounding box center [828, 120] width 145 height 18
type input "community"
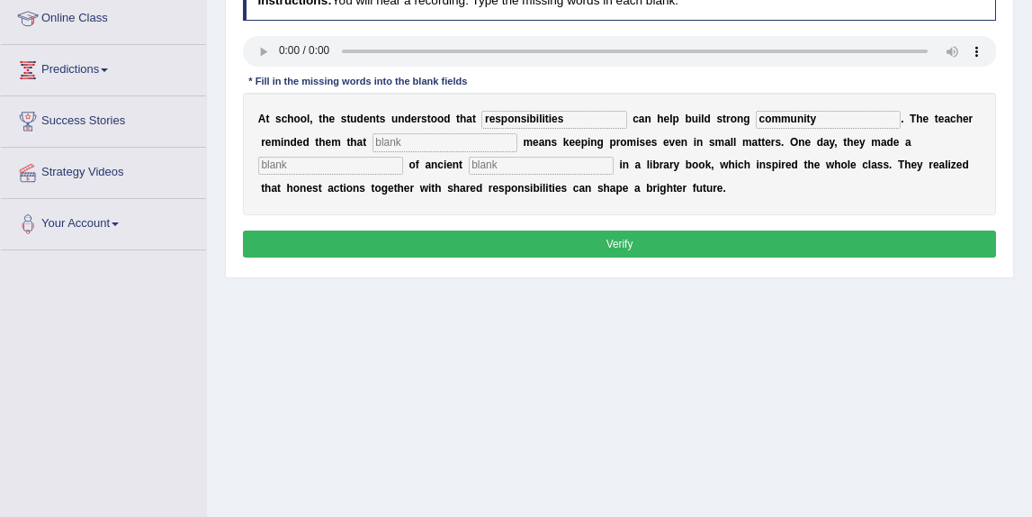
click at [441, 146] on input "text" at bounding box center [445, 142] width 145 height 18
type input "intigrity"
click at [334, 172] on input "text" at bounding box center [330, 166] width 145 height 18
type input "discovery"
click at [796, 121] on input "community" at bounding box center [828, 120] width 145 height 18
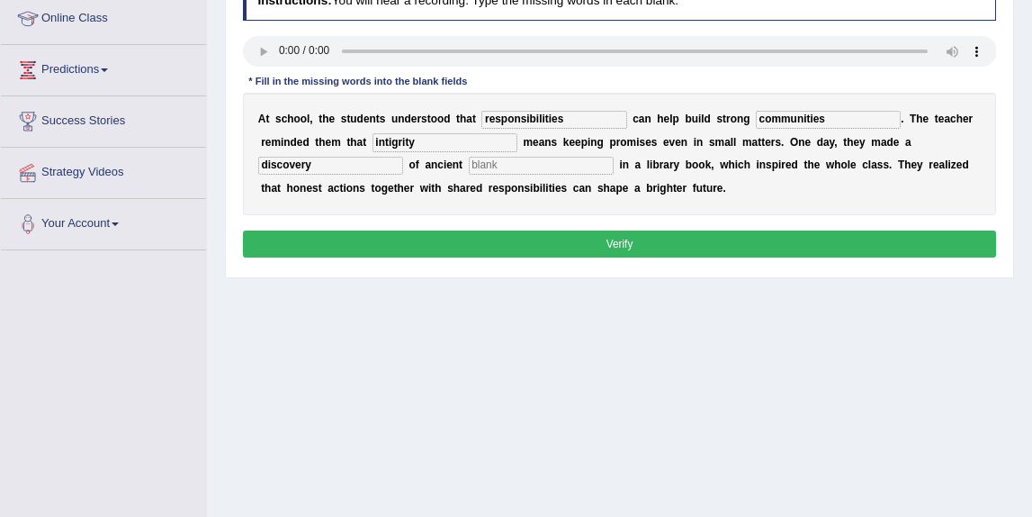
type input "communities"
click at [553, 166] on input "text" at bounding box center [541, 166] width 145 height 18
type input "words"
click at [436, 243] on button "Verify" at bounding box center [620, 243] width 754 height 26
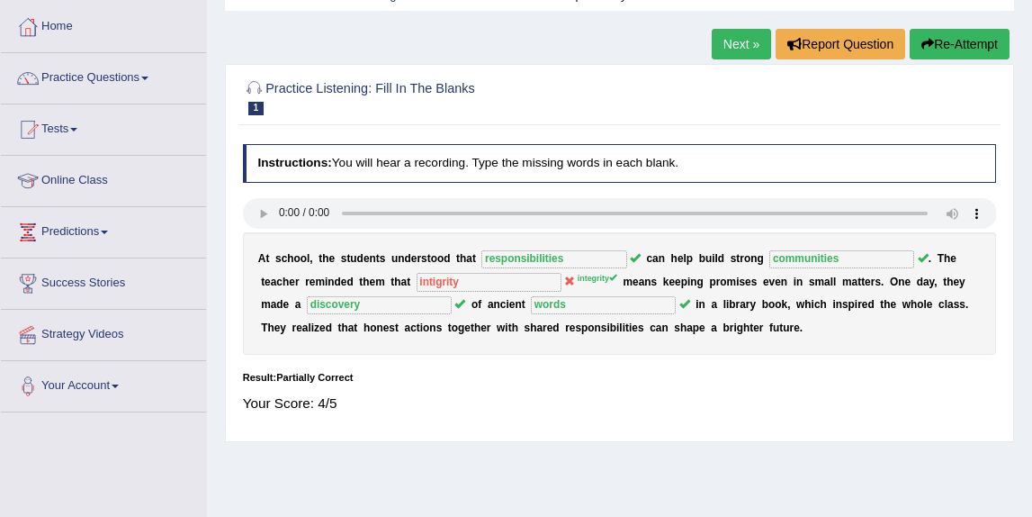
scroll to position [81, 0]
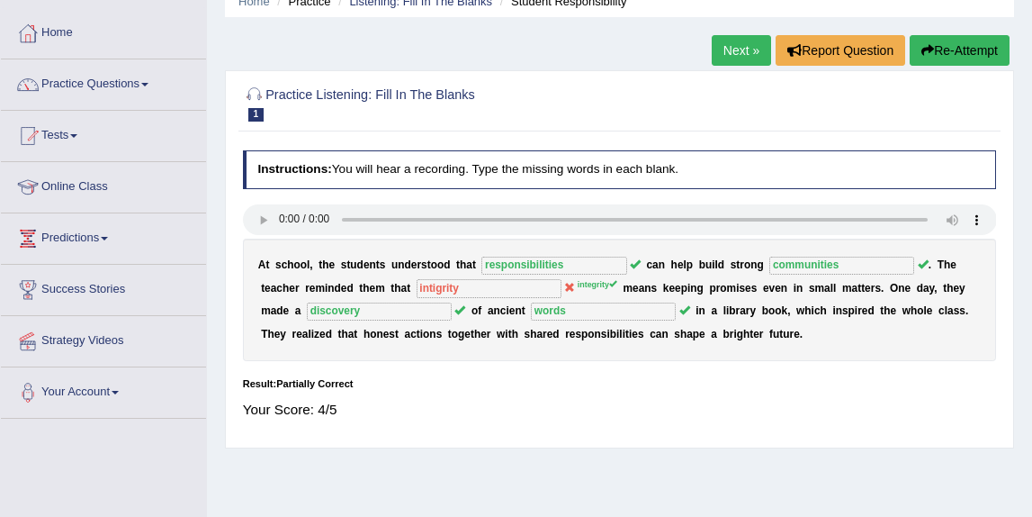
click at [741, 48] on link "Next »" at bounding box center [741, 50] width 59 height 31
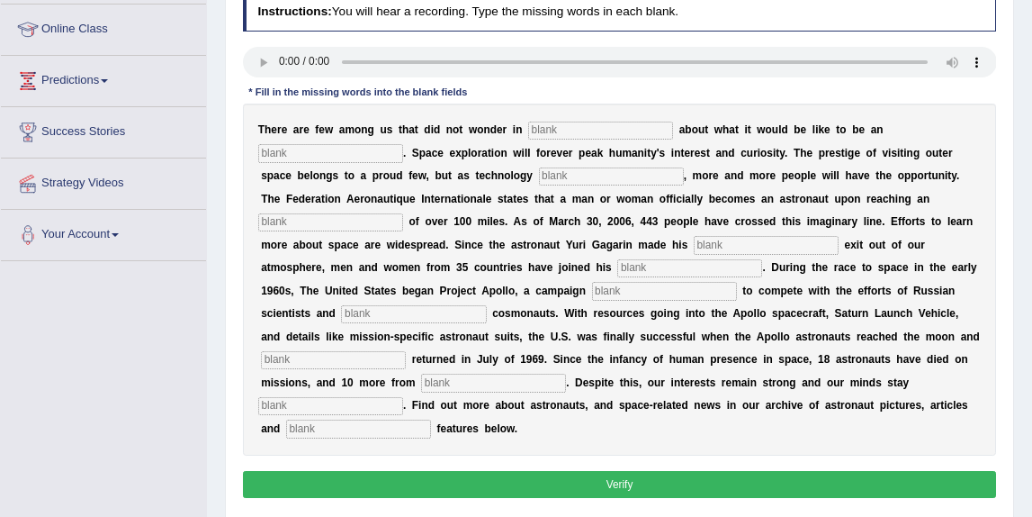
scroll to position [248, 0]
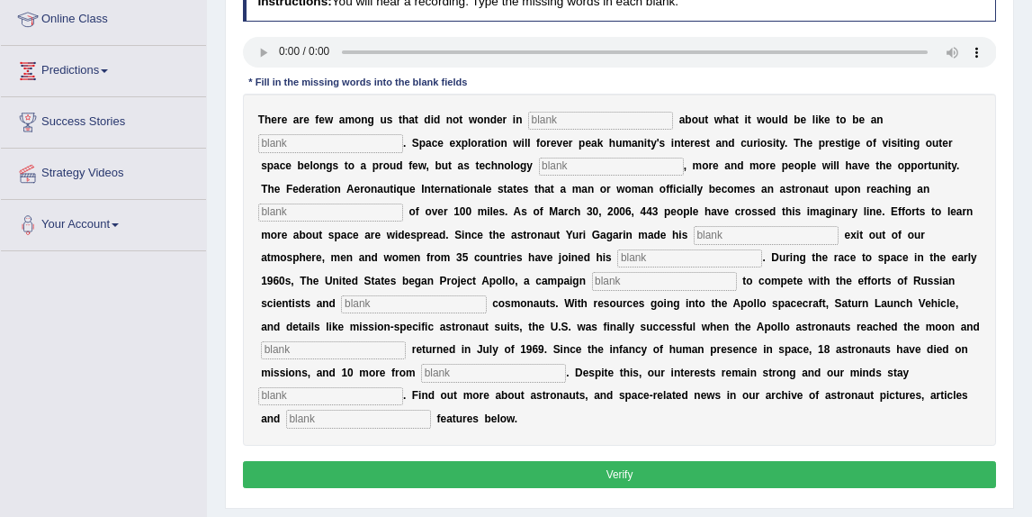
click at [322, 142] on input "text" at bounding box center [330, 143] width 145 height 18
type input "astronuts"
click at [539, 169] on input "text" at bounding box center [611, 166] width 145 height 18
type input "develops"
click at [339, 212] on input "text" at bounding box center [330, 212] width 145 height 18
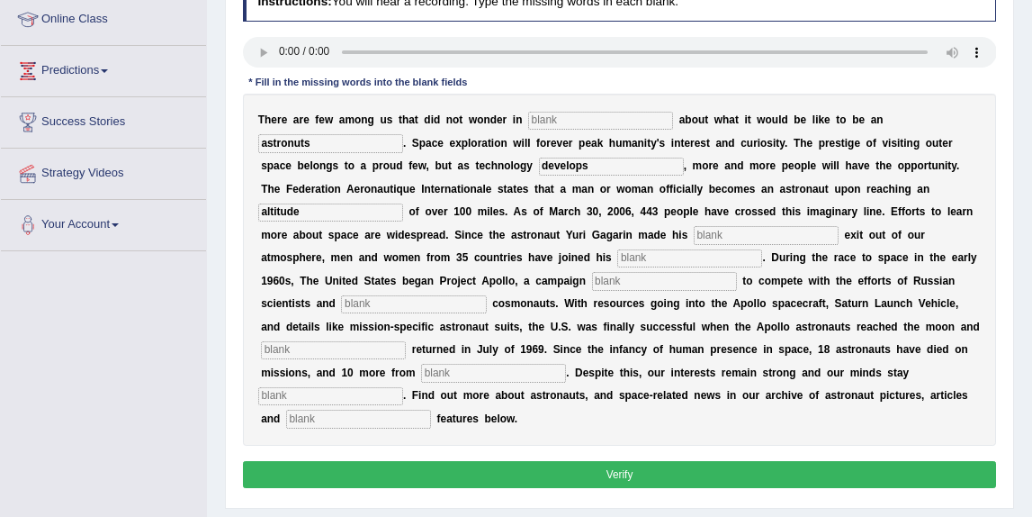
type input "altitude"
click at [762, 238] on input "text" at bounding box center [766, 235] width 145 height 18
type input "pioneering"
click at [617, 261] on input "text" at bounding box center [689, 258] width 145 height 18
click at [592, 284] on input "text" at bounding box center [664, 281] width 145 height 18
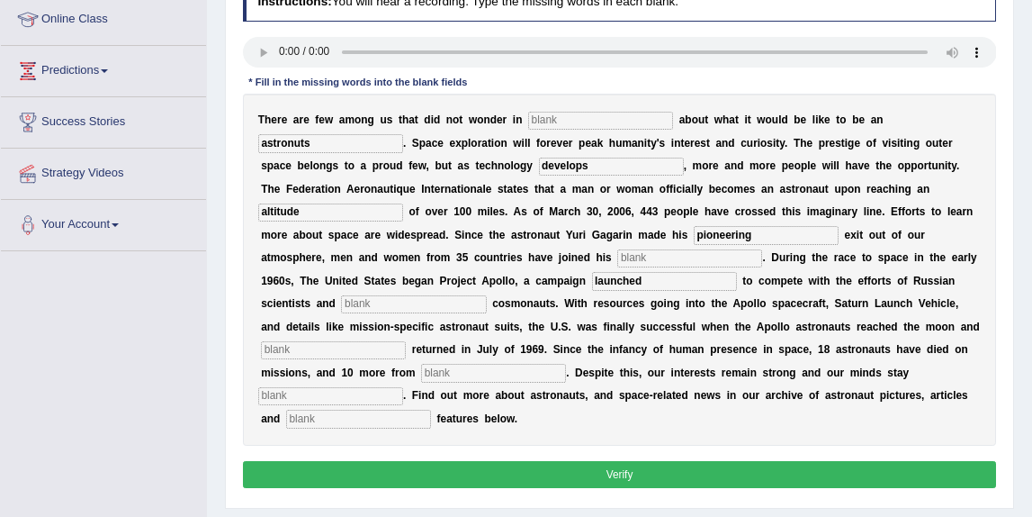
type input "launched"
click at [341, 305] on input "text" at bounding box center [413, 304] width 145 height 18
type input "future"
click at [344, 351] on input "text" at bounding box center [333, 350] width 145 height 18
type input "safely"
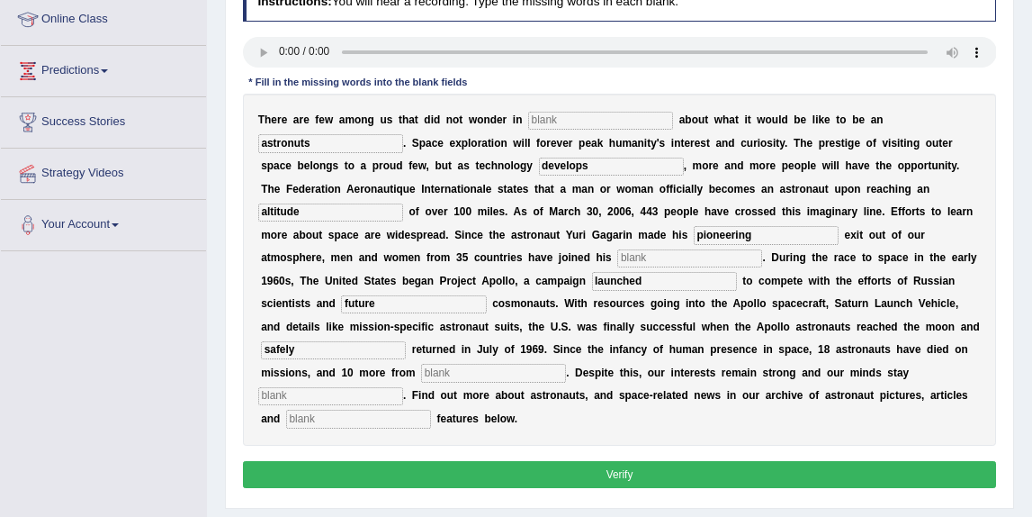
click at [468, 373] on input "text" at bounding box center [493, 373] width 145 height 18
type input "launches"
click at [356, 396] on input "text" at bounding box center [330, 396] width 145 height 18
type input "determined"
click at [324, 416] on input "text" at bounding box center [358, 418] width 145 height 18
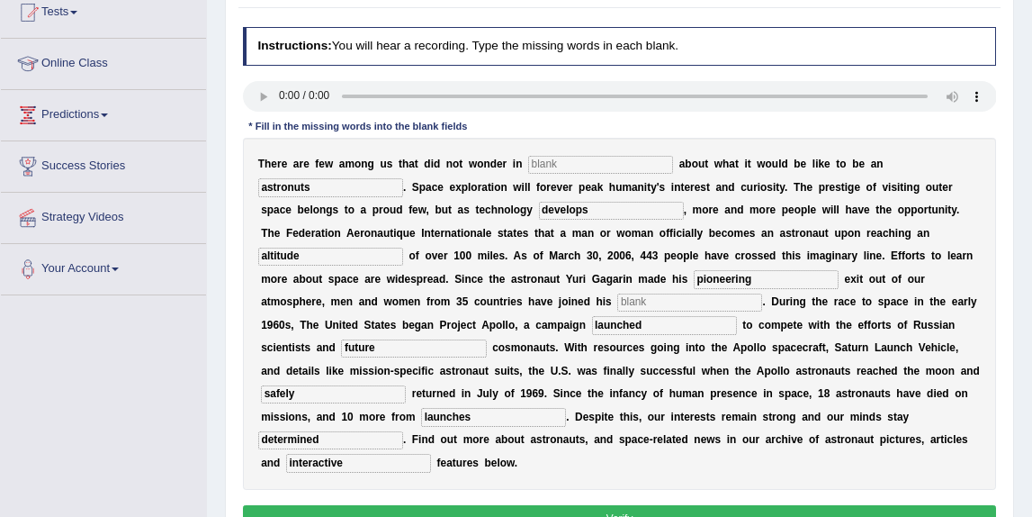
scroll to position [209, 0]
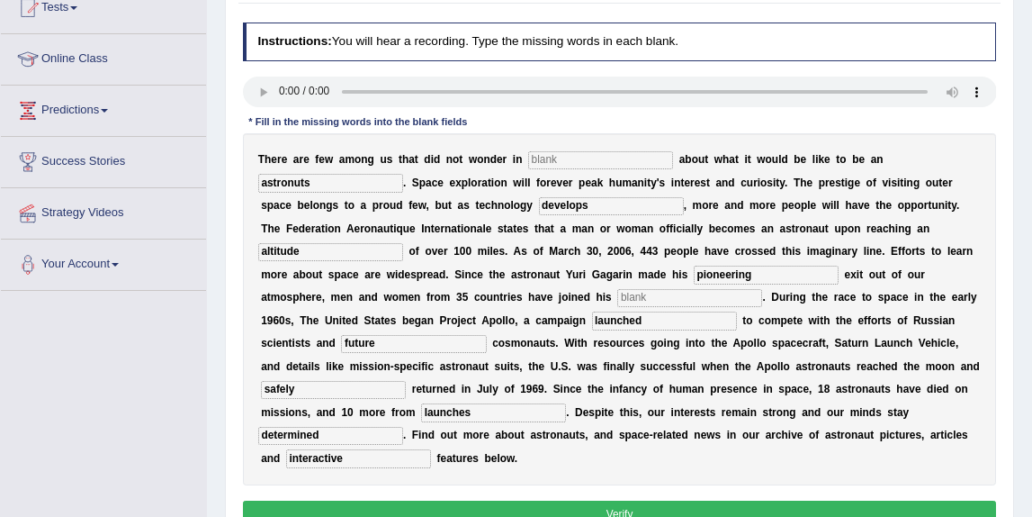
type input "interactive"
click at [617, 297] on input "text" at bounding box center [689, 298] width 145 height 18
type input "narturing"
click at [551, 160] on input "text" at bounding box center [600, 160] width 145 height 18
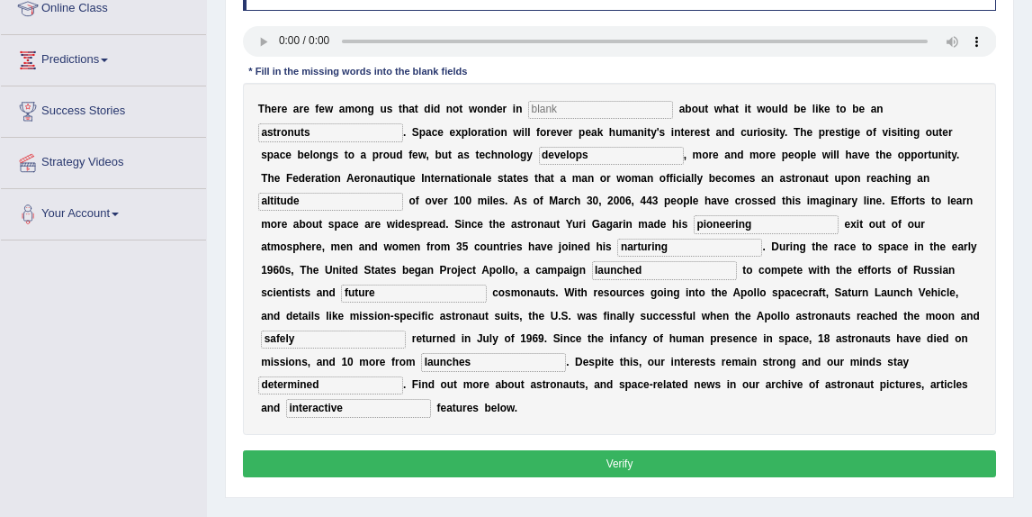
scroll to position [255, 0]
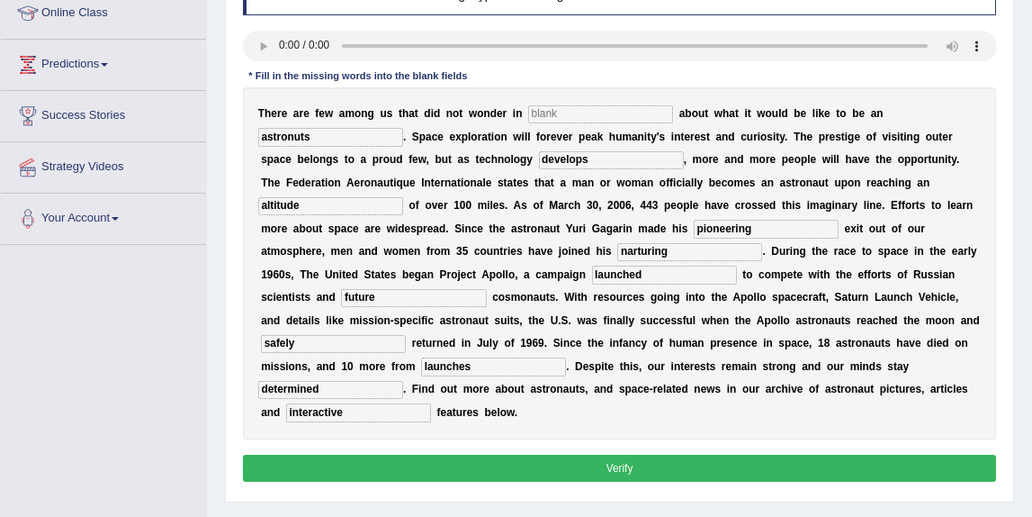
click at [645, 463] on button "Verify" at bounding box center [620, 467] width 754 height 26
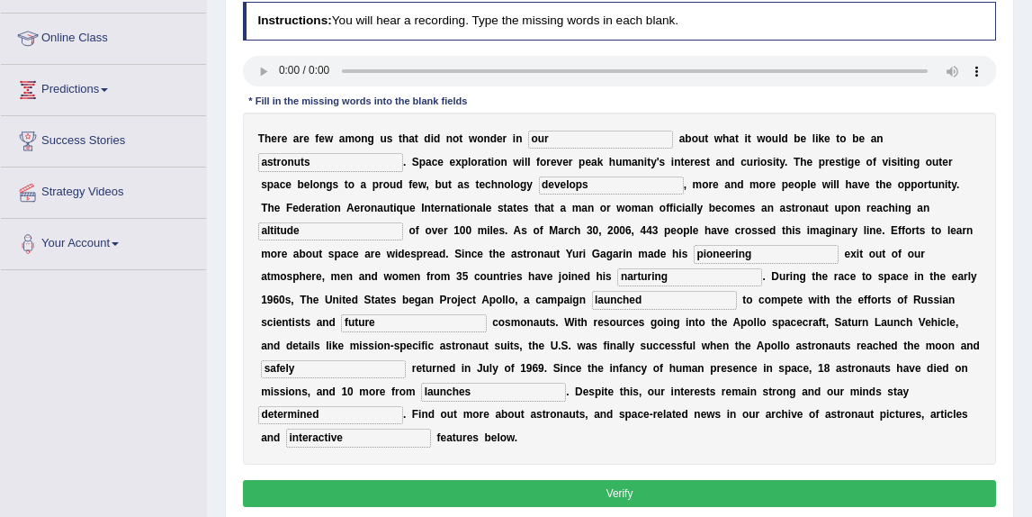
type input "our"
click at [599, 486] on button "Verify" at bounding box center [620, 493] width 754 height 26
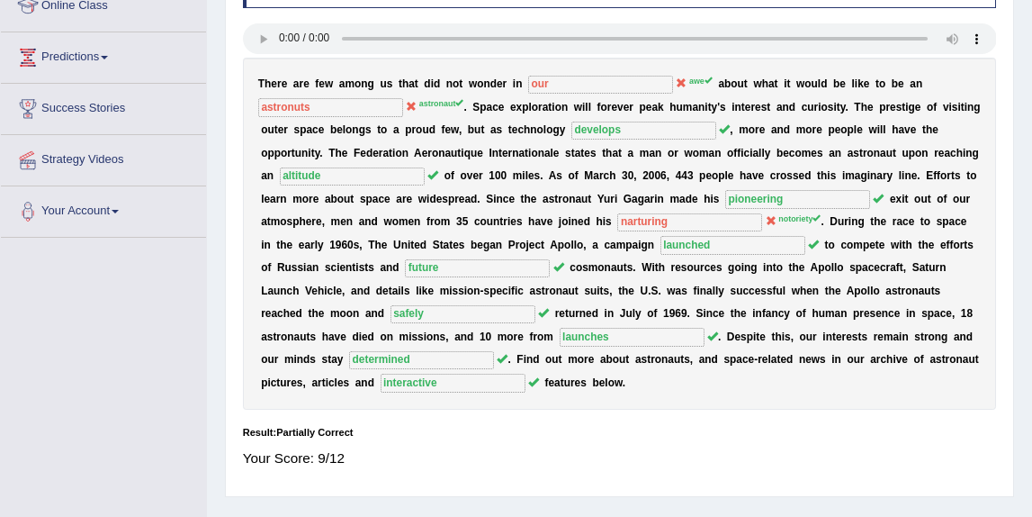
scroll to position [276, 0]
